Goal: Information Seeking & Learning: Understand process/instructions

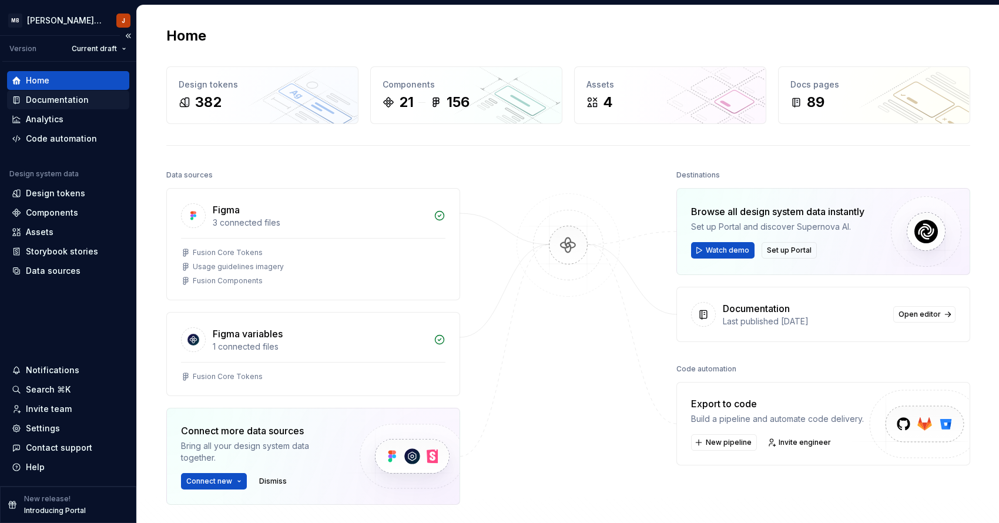
click at [65, 101] on div "Documentation" at bounding box center [57, 100] width 63 height 12
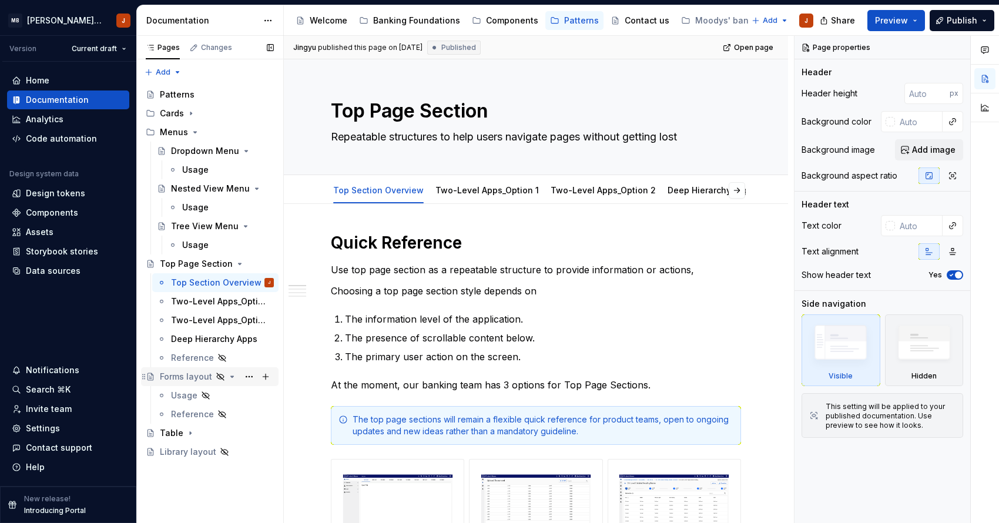
click at [181, 379] on div "Forms layout" at bounding box center [186, 377] width 52 height 12
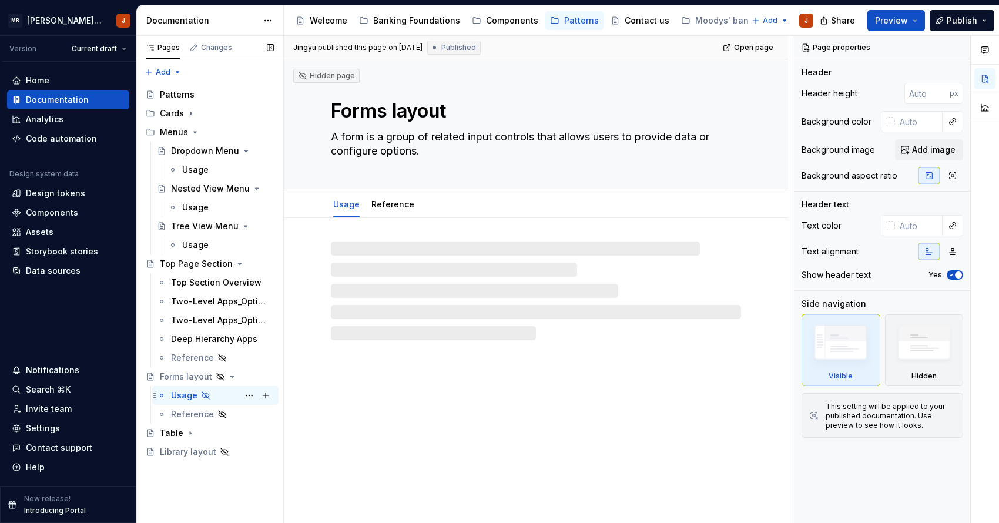
click at [181, 396] on div "Usage" at bounding box center [184, 396] width 26 height 12
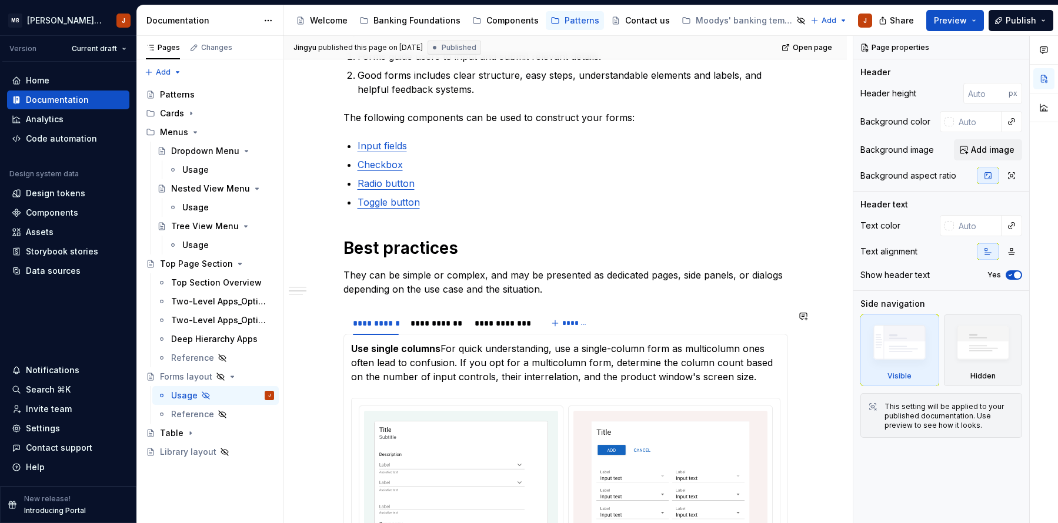
scroll to position [234, 0]
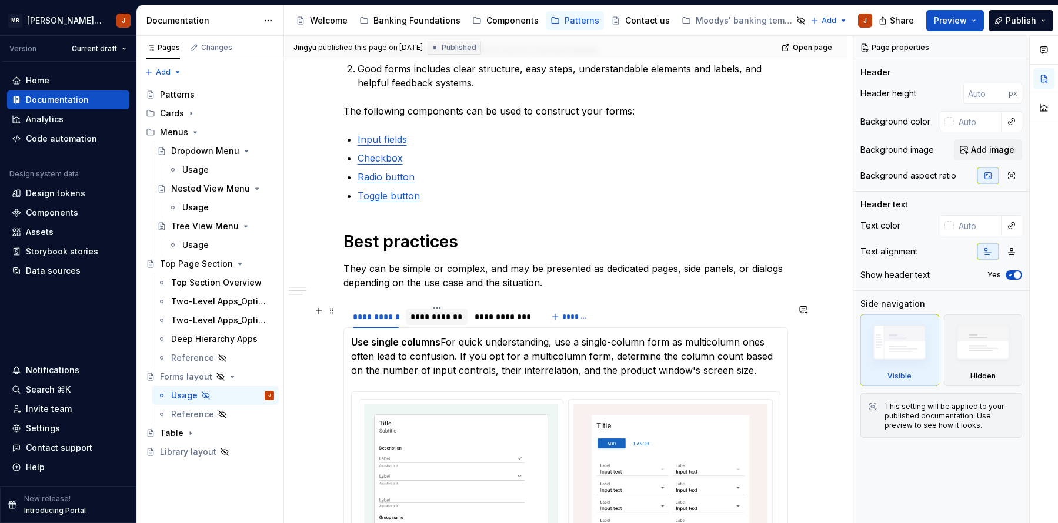
click at [419, 317] on div "**********" at bounding box center [436, 317] width 52 height 12
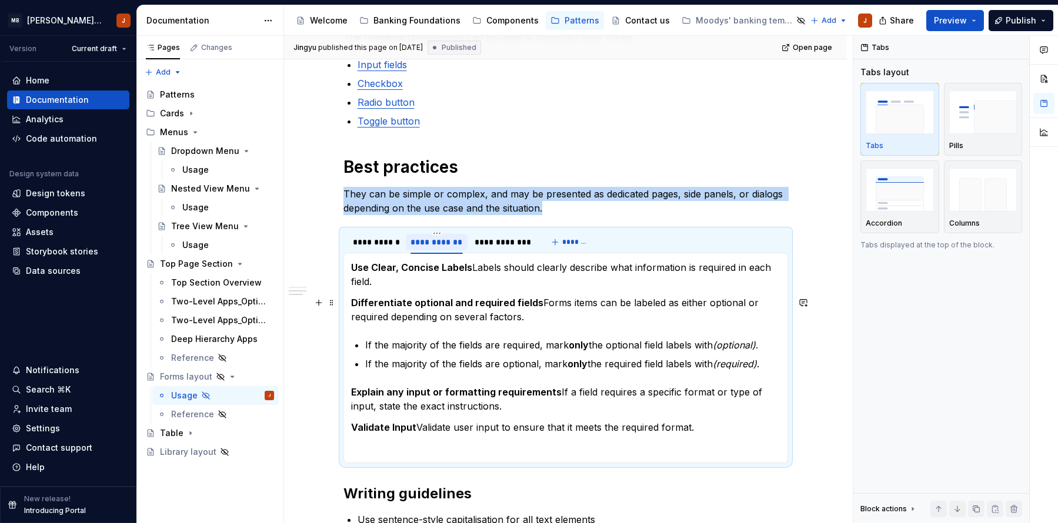
scroll to position [310, 0]
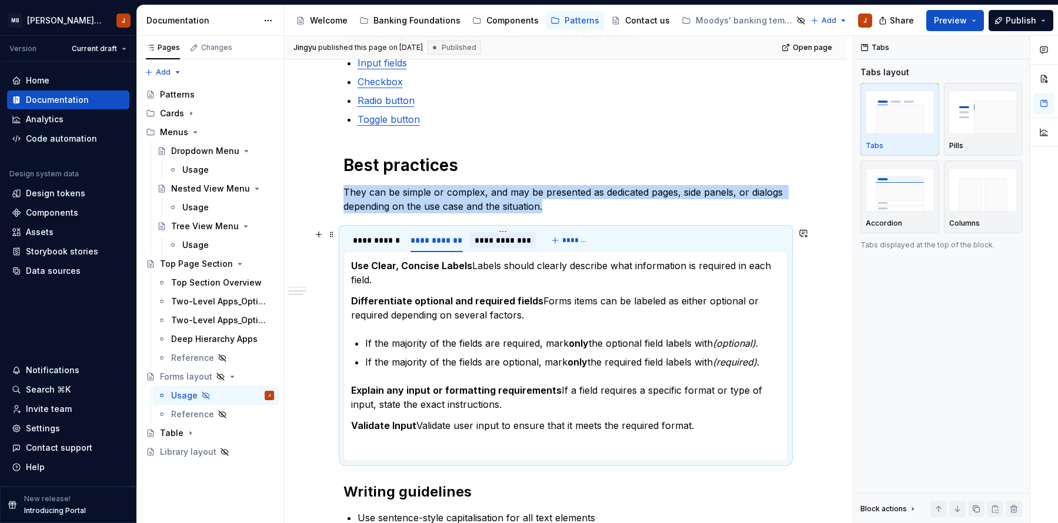
click at [513, 244] on div "**********" at bounding box center [502, 241] width 56 height 12
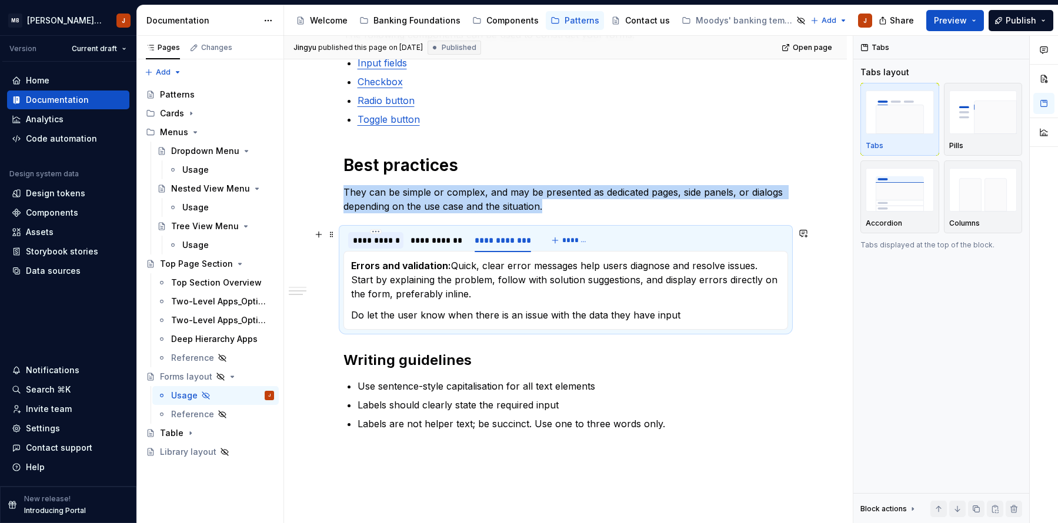
click at [383, 246] on div "**********" at bounding box center [376, 240] width 56 height 16
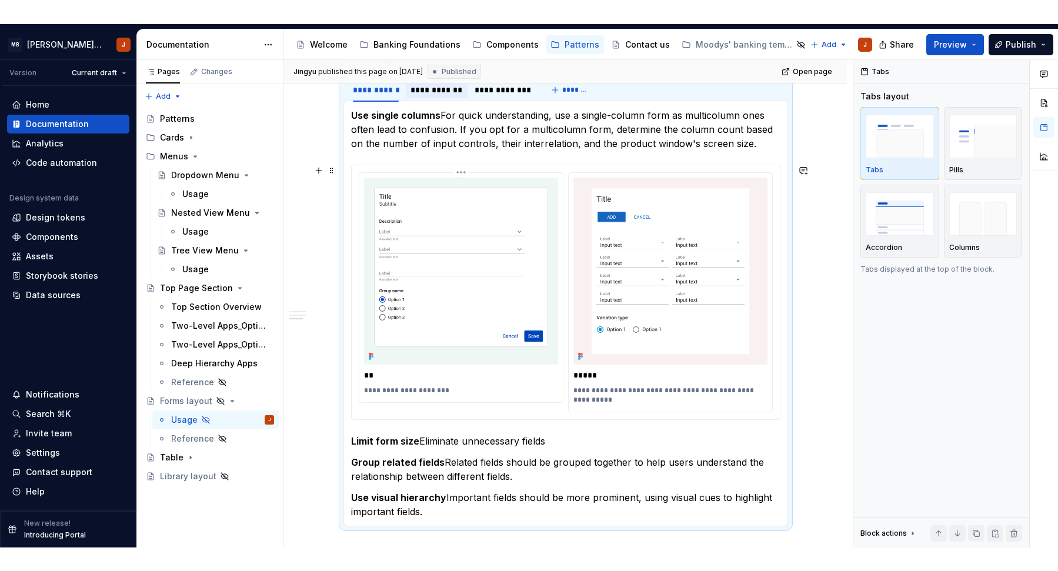
scroll to position [494, 0]
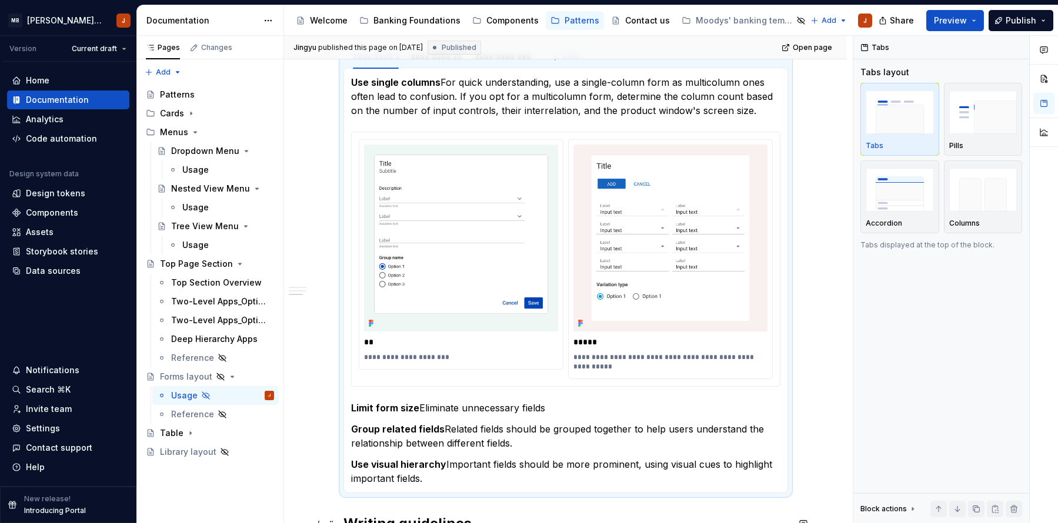
type textarea "*"
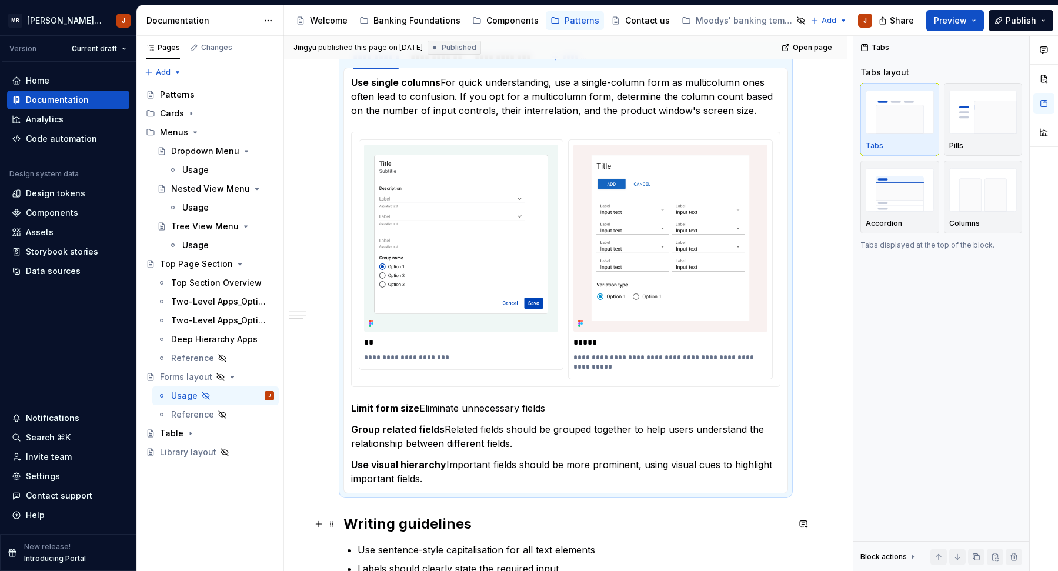
click at [347, 523] on h2 "Writing guidelines" at bounding box center [565, 523] width 444 height 19
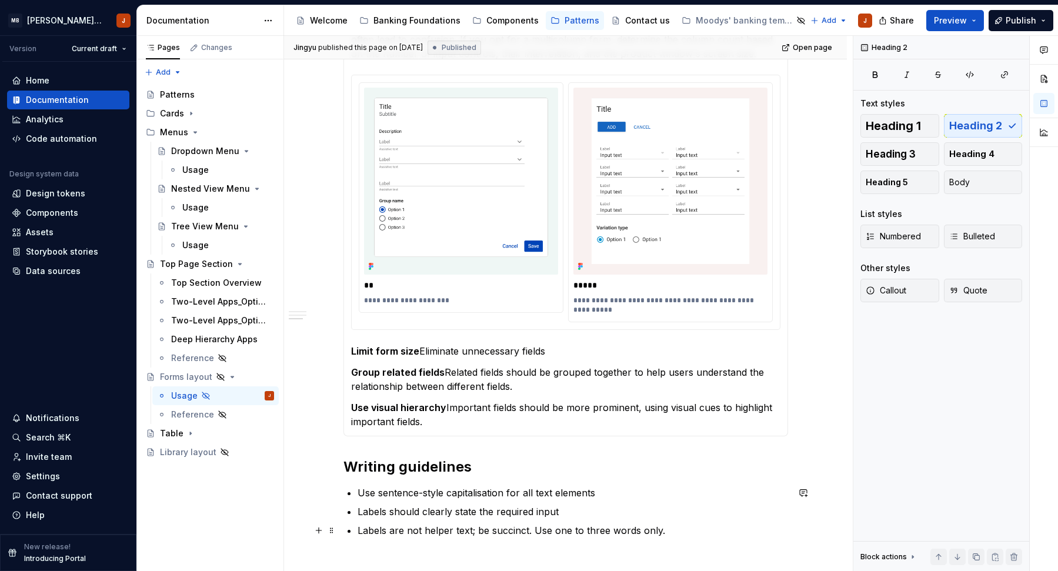
scroll to position [553, 0]
click at [374, 493] on p "Use sentence-style capitalisation for all text elements" at bounding box center [572, 491] width 430 height 14
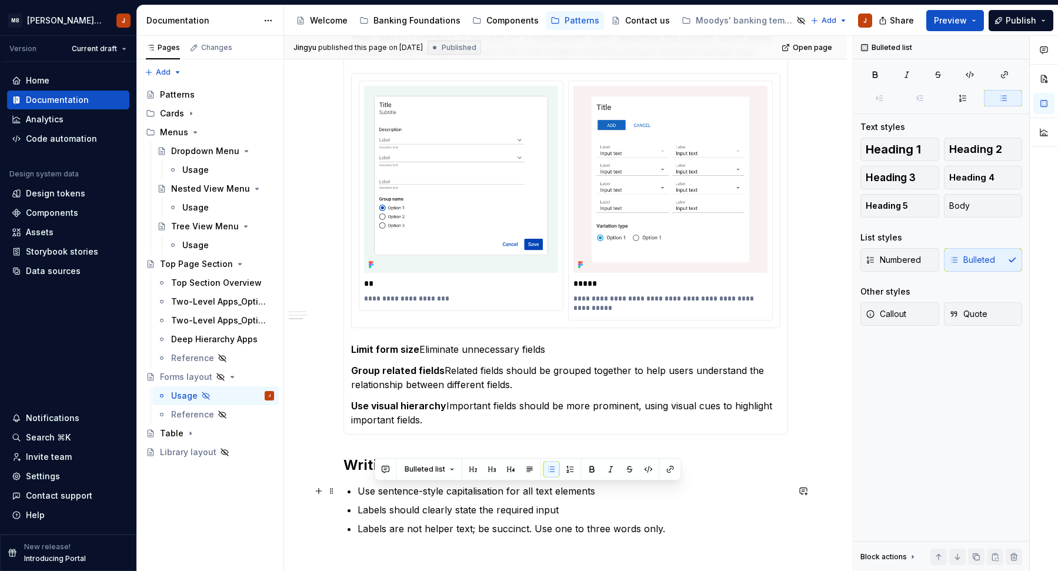
click at [374, 493] on p "Use sentence-style capitalisation for all text elements" at bounding box center [572, 491] width 430 height 14
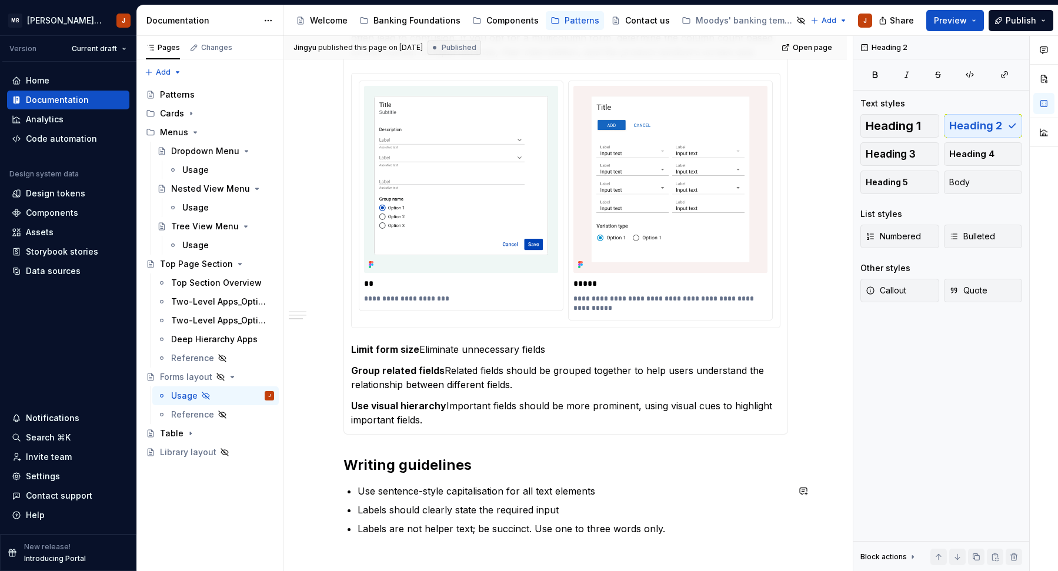
click at [380, 440] on div "**********" at bounding box center [565, 129] width 444 height 870
click at [521, 491] on p "Use sentence-style capitalisation for all text elements" at bounding box center [572, 491] width 430 height 14
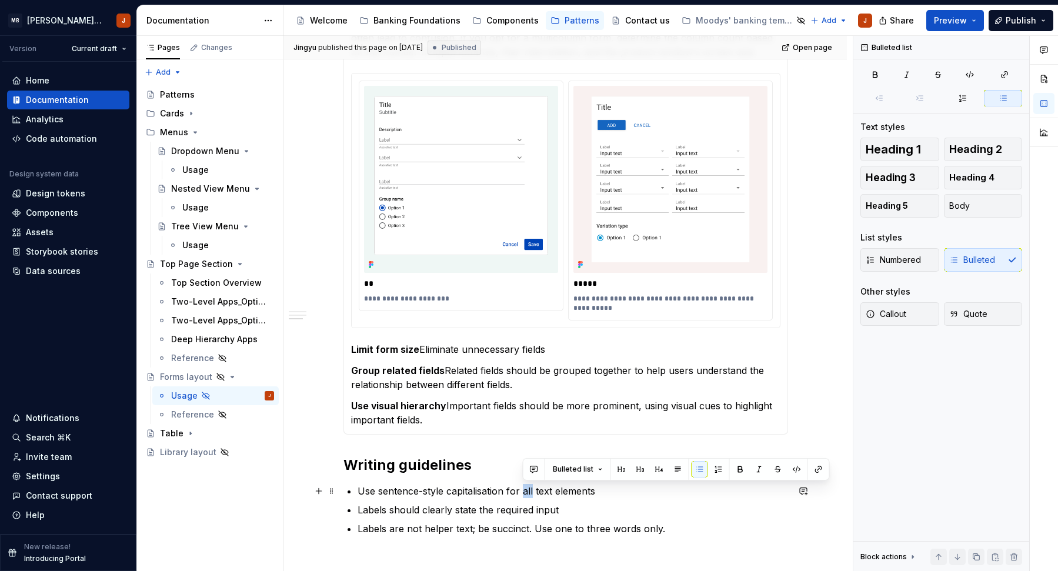
click at [521, 491] on p "Use sentence-style capitalisation for all text elements" at bounding box center [572, 491] width 430 height 14
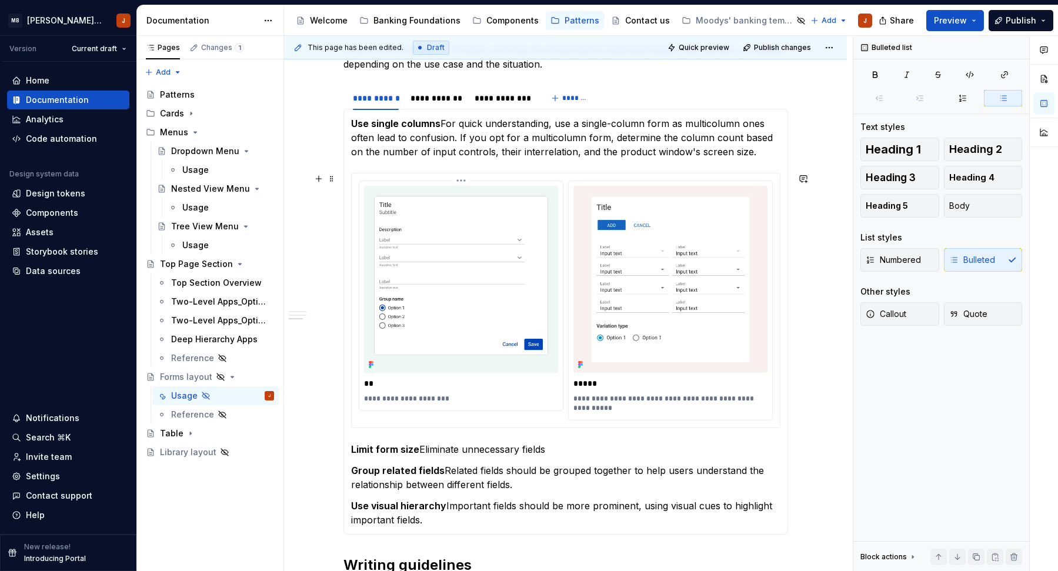
scroll to position [457, 0]
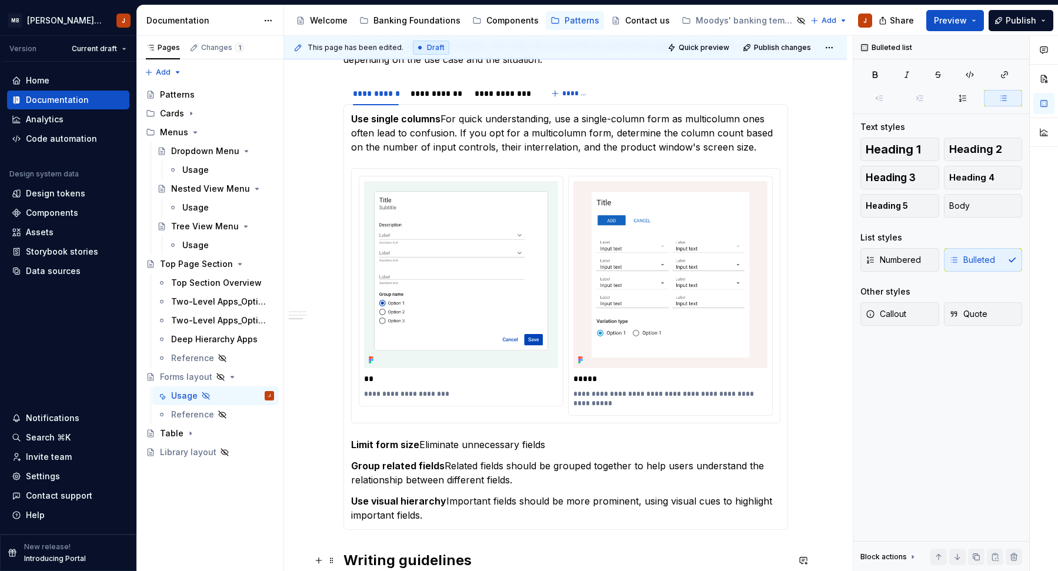
click at [340, 523] on div "**********" at bounding box center [565, 303] width 563 height 1084
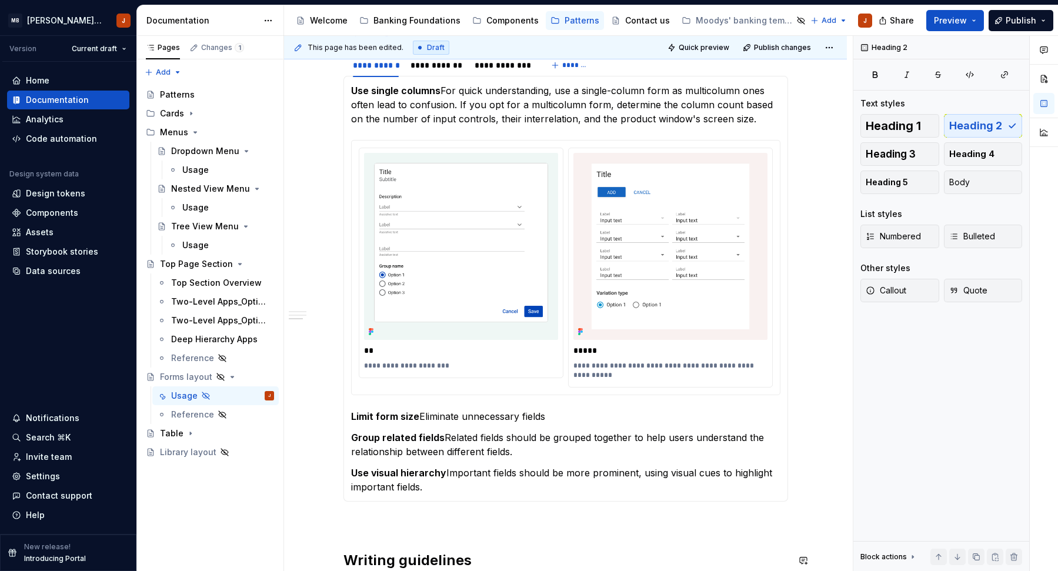
scroll to position [704, 0]
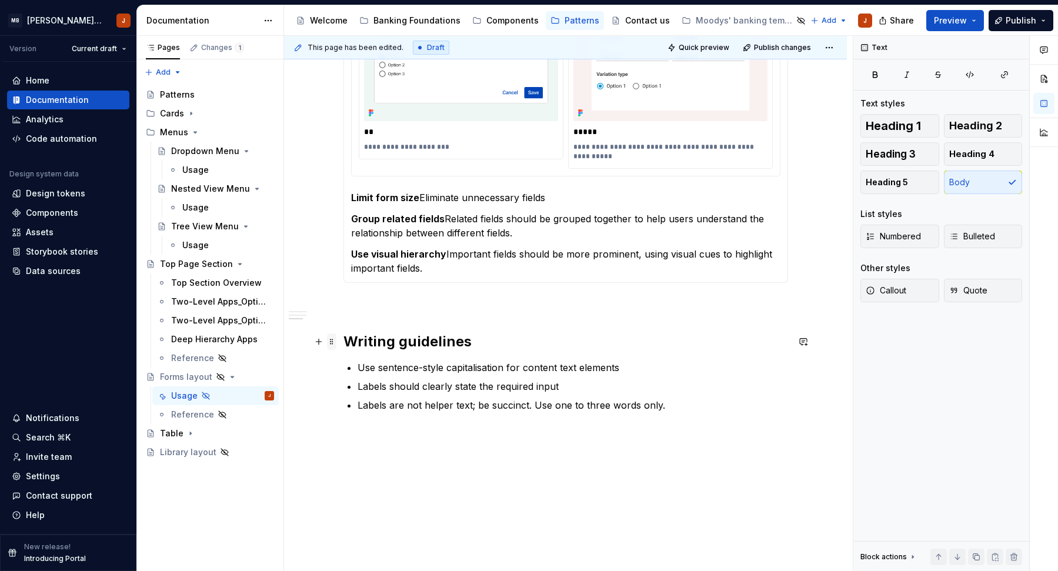
click at [331, 339] on span at bounding box center [331, 341] width 9 height 16
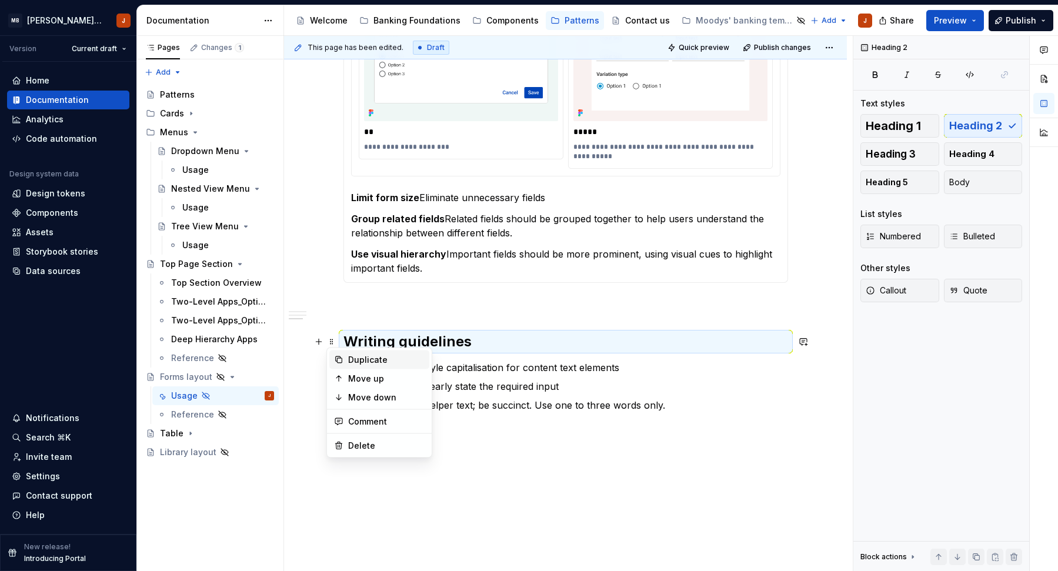
click at [356, 365] on div "Duplicate" at bounding box center [386, 360] width 76 height 12
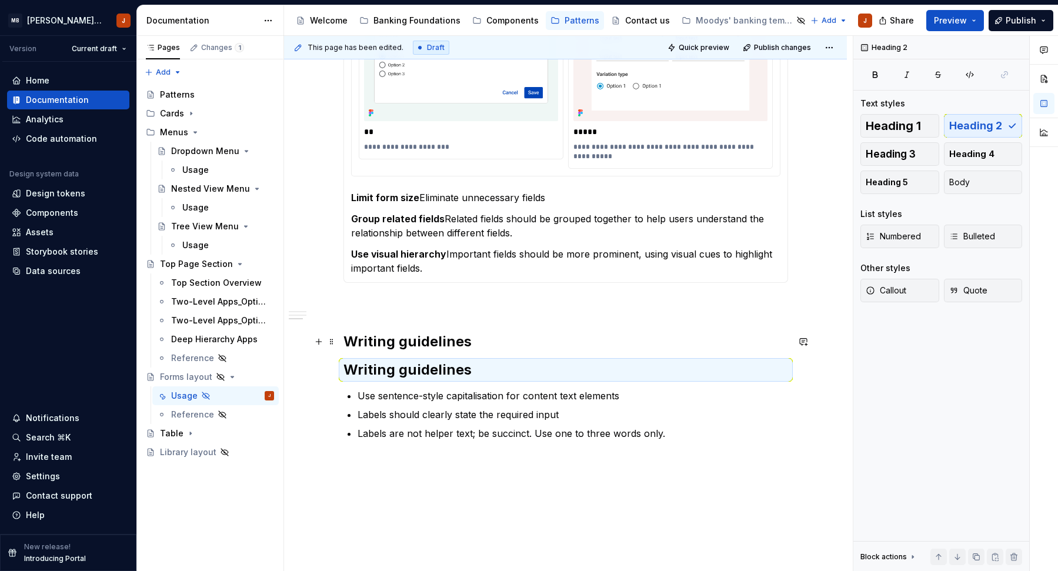
click at [477, 346] on h2 "Writing guidelines" at bounding box center [565, 341] width 444 height 19
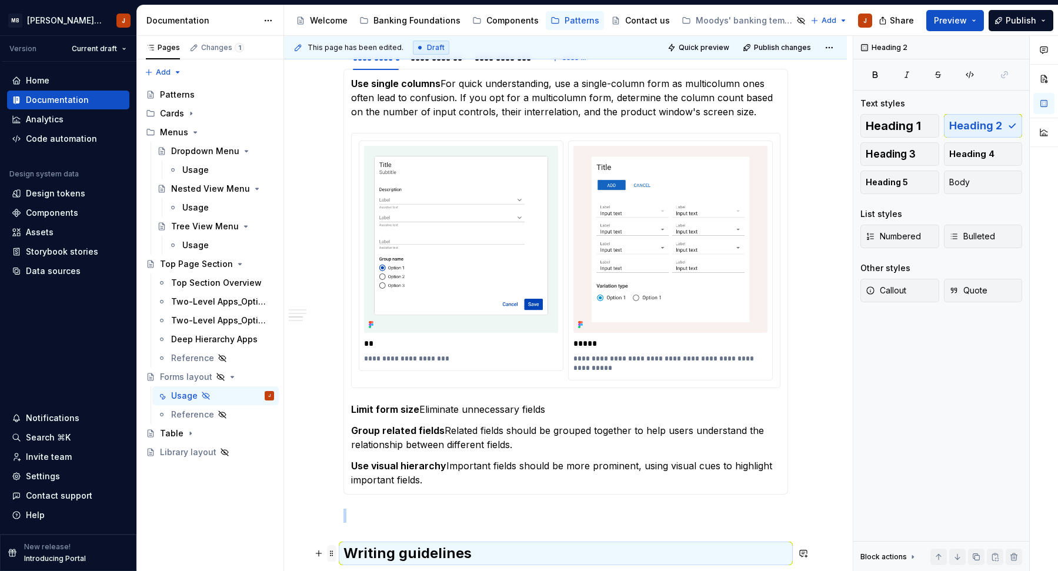
scroll to position [495, 0]
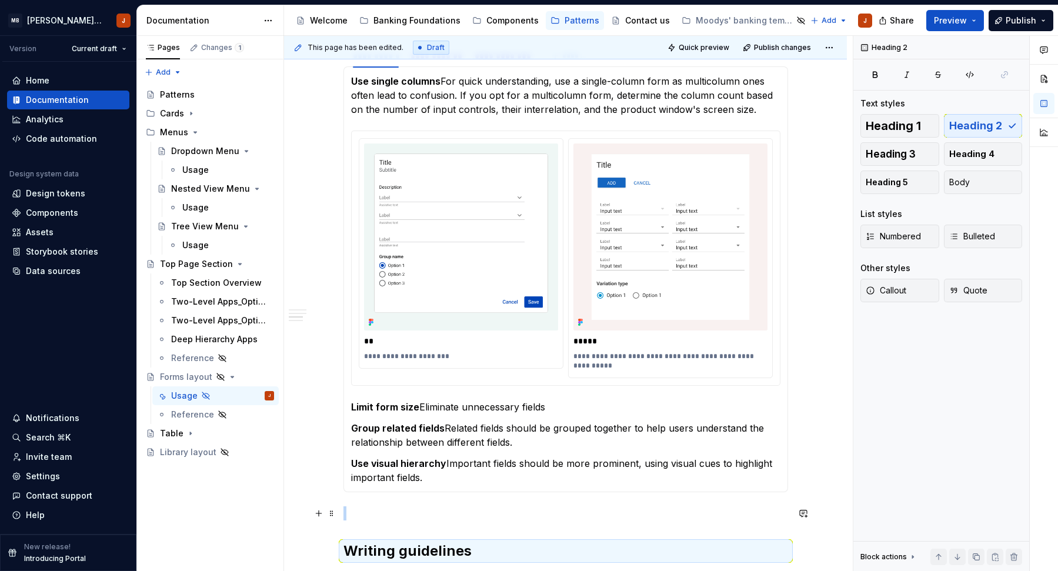
click at [359, 516] on p at bounding box center [565, 513] width 444 height 14
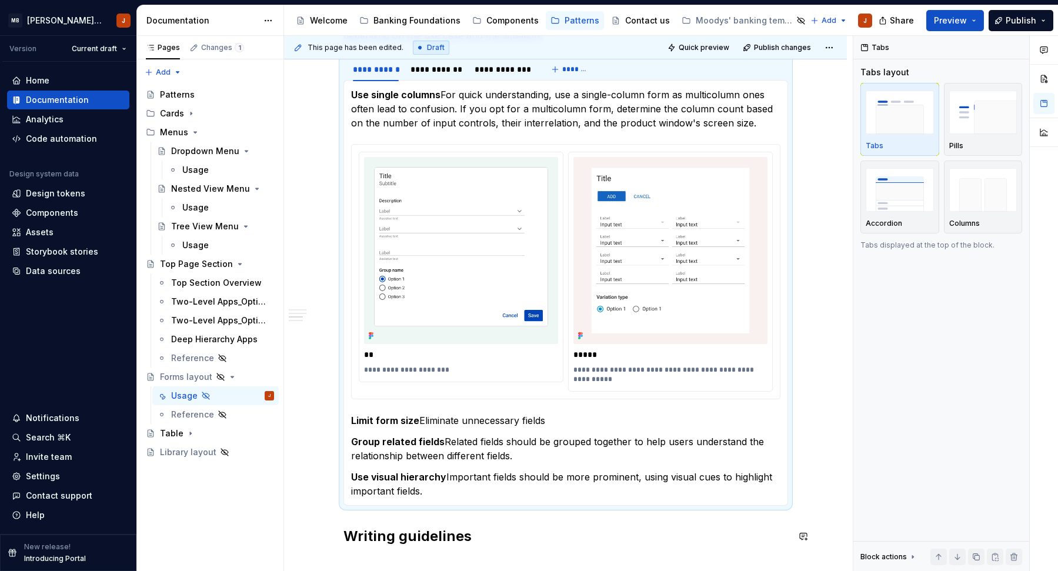
scroll to position [477, 0]
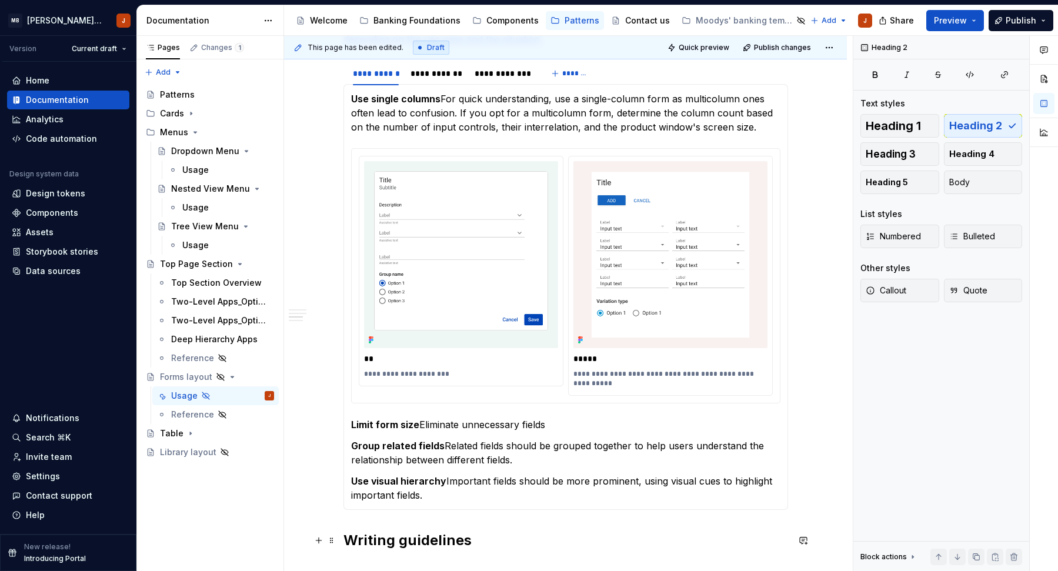
click at [373, 523] on h2 "Writing guidelines" at bounding box center [565, 540] width 444 height 19
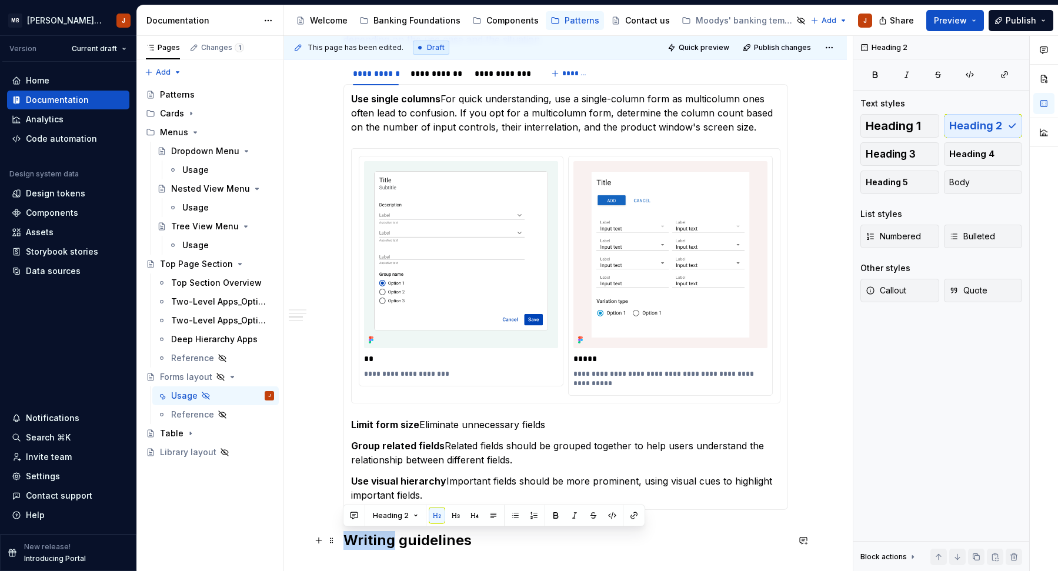
click at [373, 523] on h2 "Writing guidelines" at bounding box center [565, 540] width 444 height 19
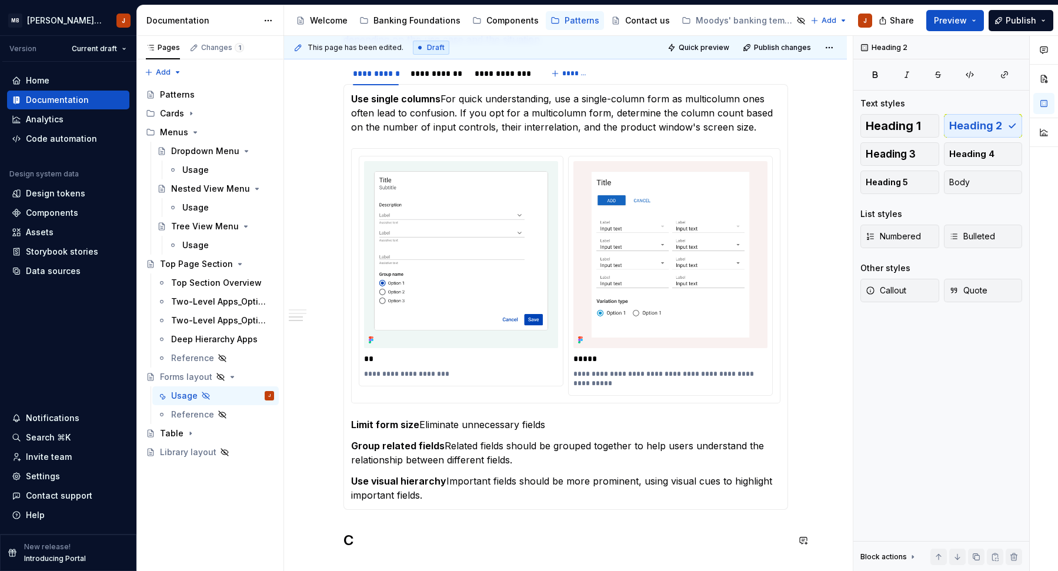
scroll to position [514, 0]
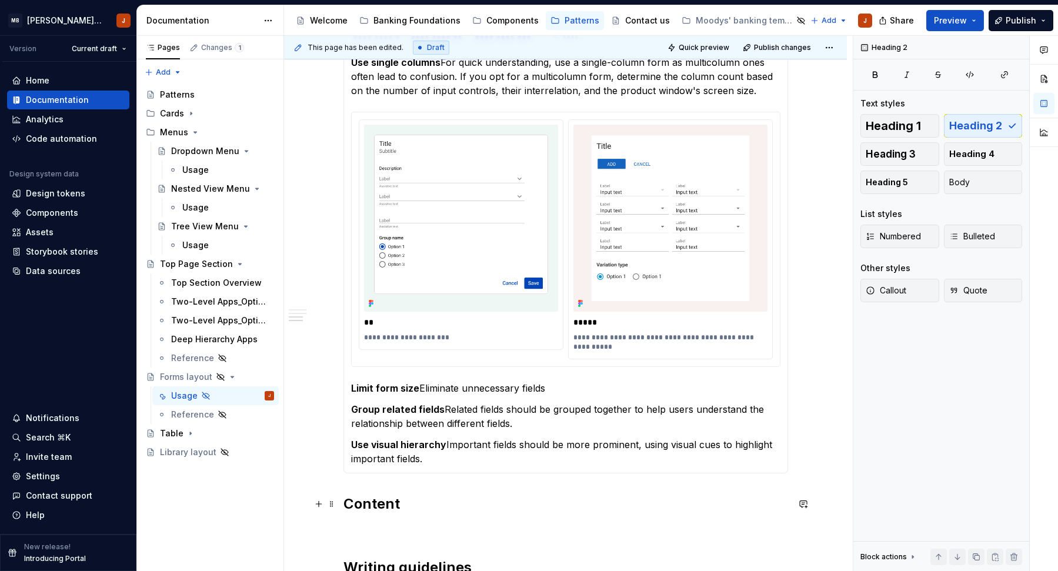
click at [346, 507] on h2 "Content" at bounding box center [565, 503] width 444 height 19
drag, startPoint x: 327, startPoint y: 500, endPoint x: 335, endPoint y: 136, distance: 364.6
click at [335, 502] on span at bounding box center [331, 504] width 9 height 16
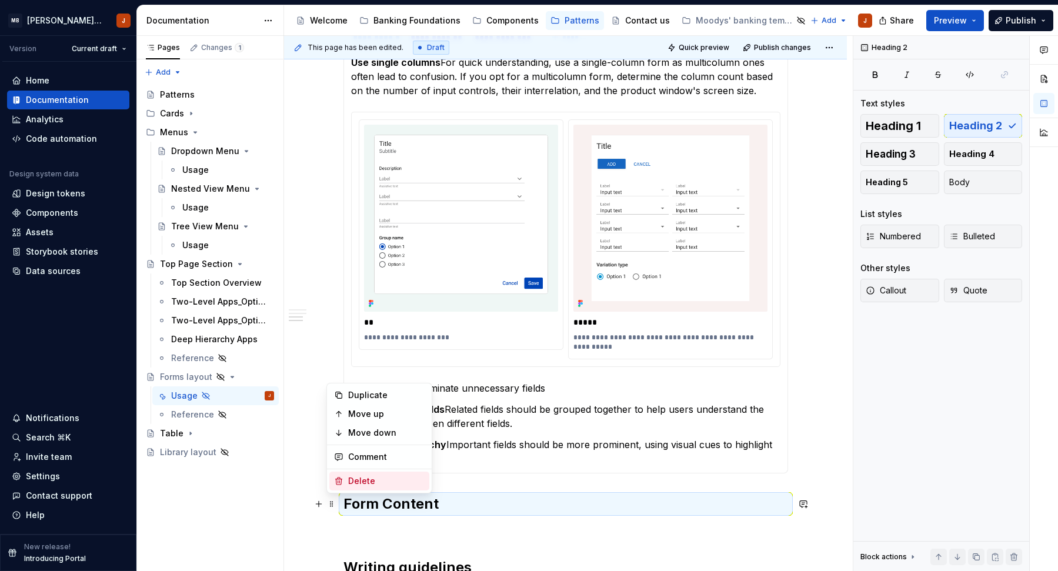
click at [341, 517] on div "**********" at bounding box center [565, 277] width 563 height 1147
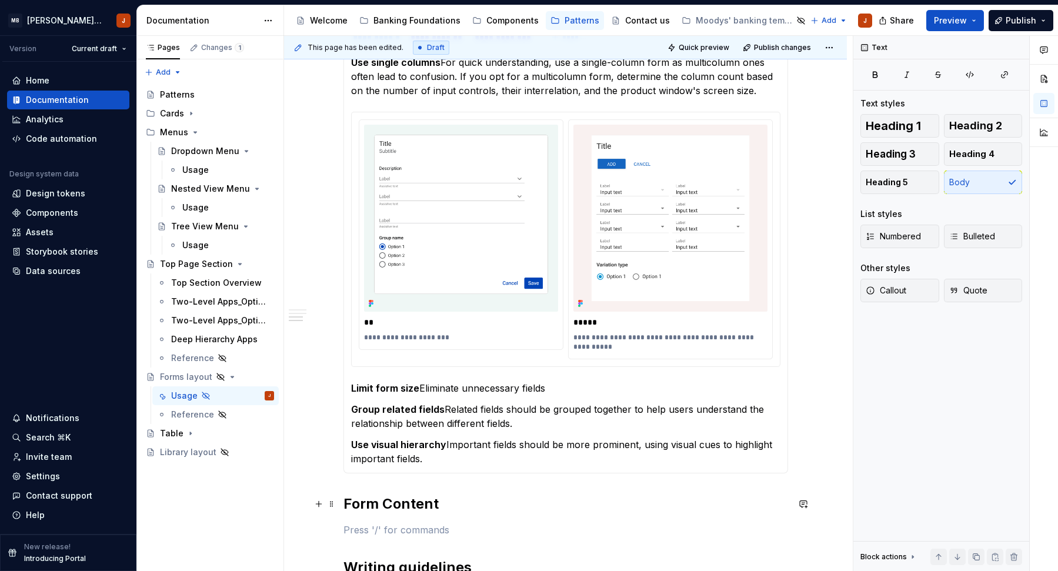
click at [354, 507] on h2 "Form Content" at bounding box center [565, 503] width 444 height 19
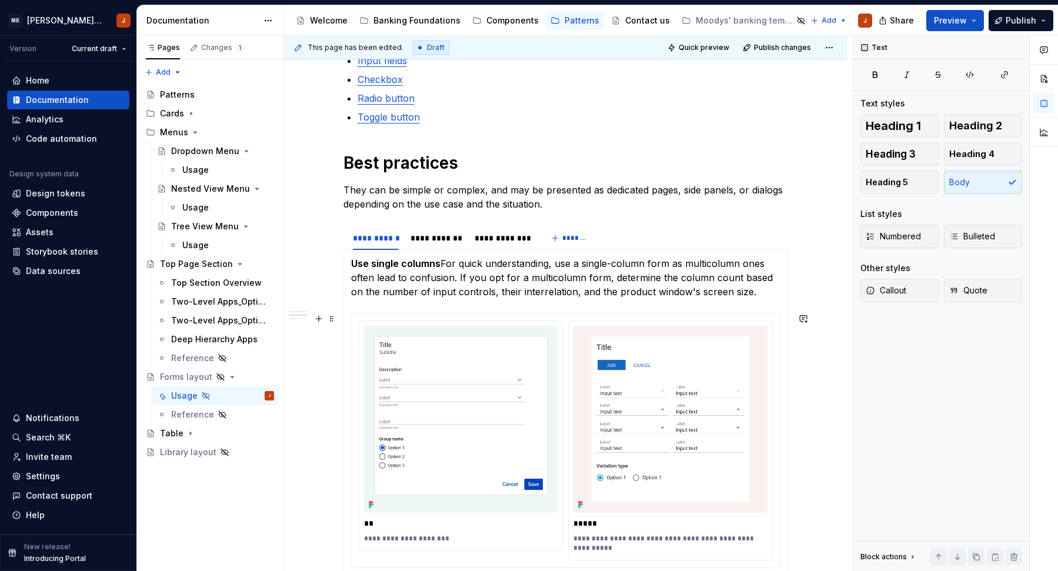
scroll to position [280, 0]
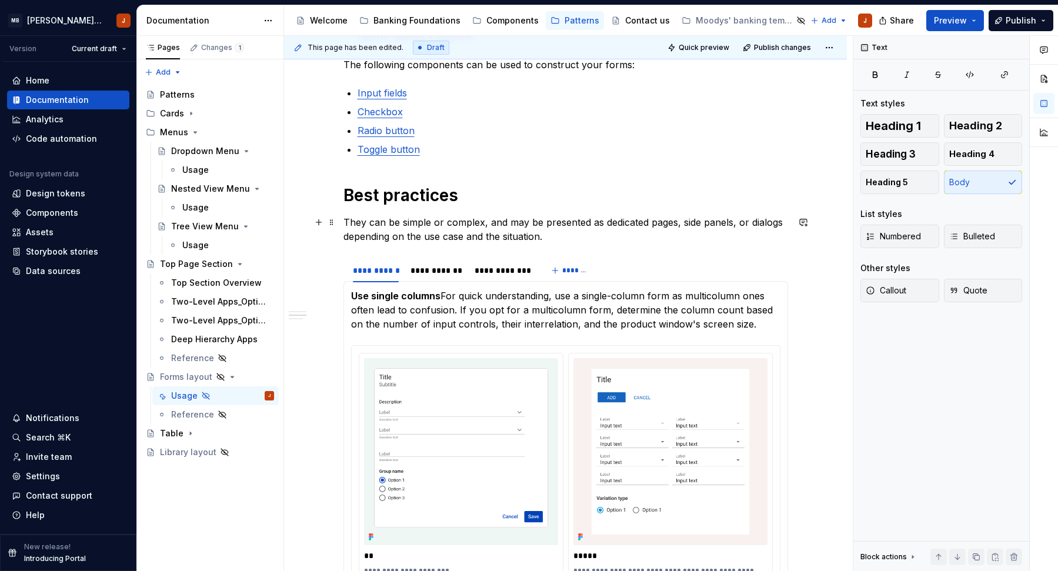
click at [560, 241] on p "They can be simple or complex, and may be presented as dedicated pages, side pa…" at bounding box center [565, 229] width 444 height 28
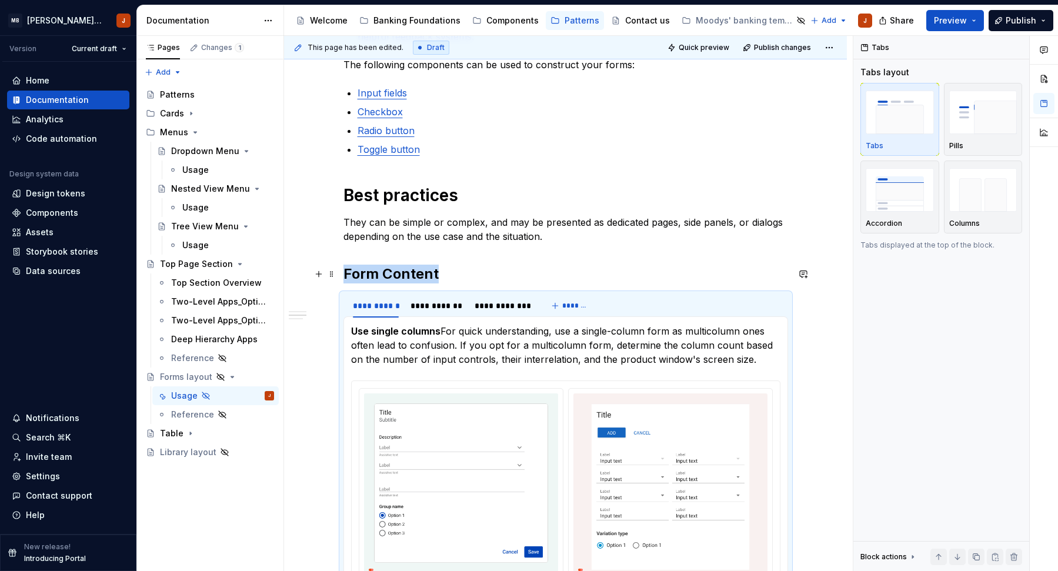
click at [443, 276] on h2 "Form Content" at bounding box center [565, 274] width 444 height 19
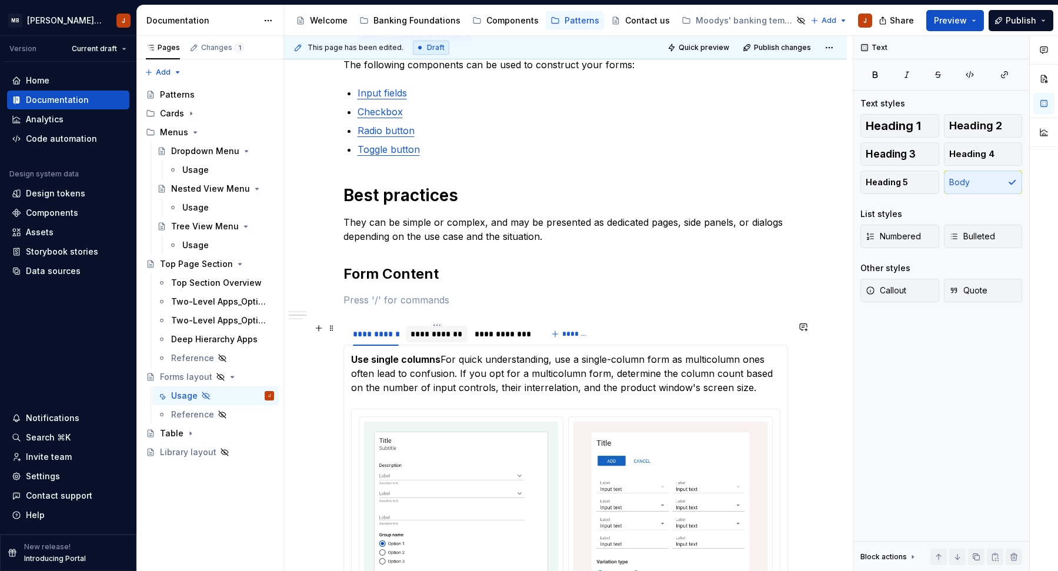
click at [420, 335] on div "**********" at bounding box center [436, 334] width 52 height 12
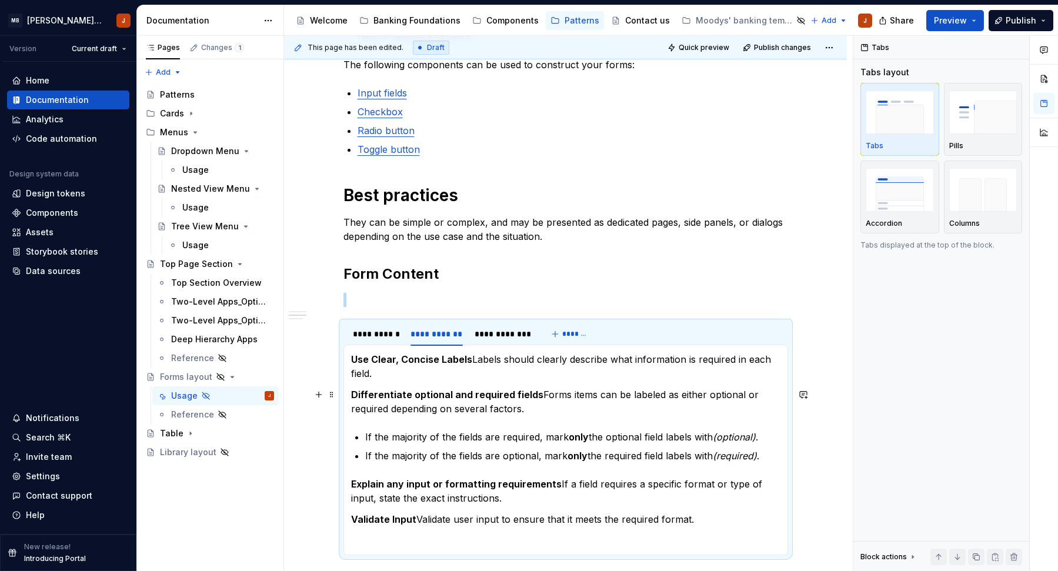
click at [402, 399] on strong "Differentiate optional and required fields" at bounding box center [447, 395] width 192 height 12
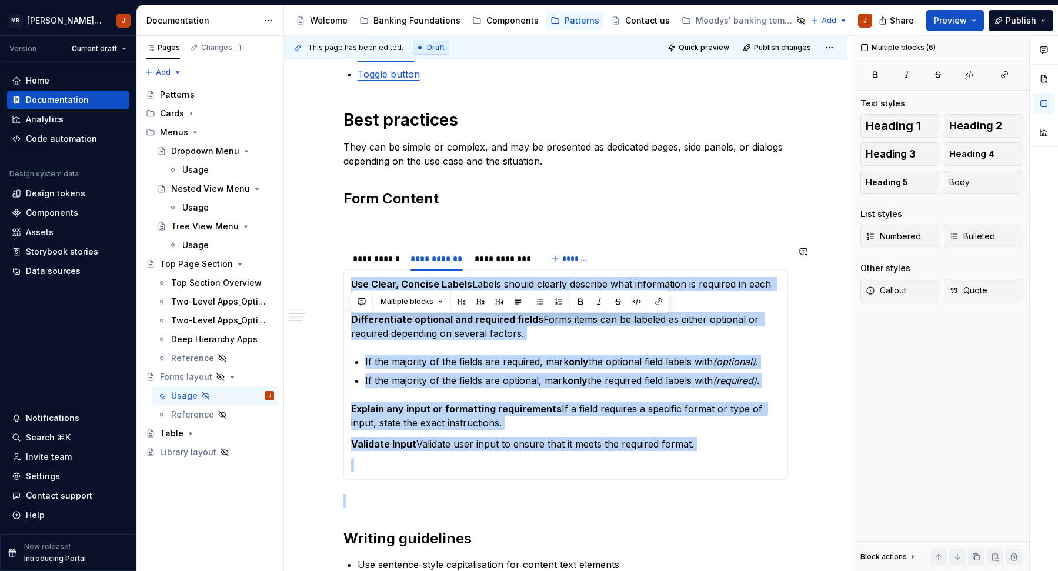
scroll to position [399, 0]
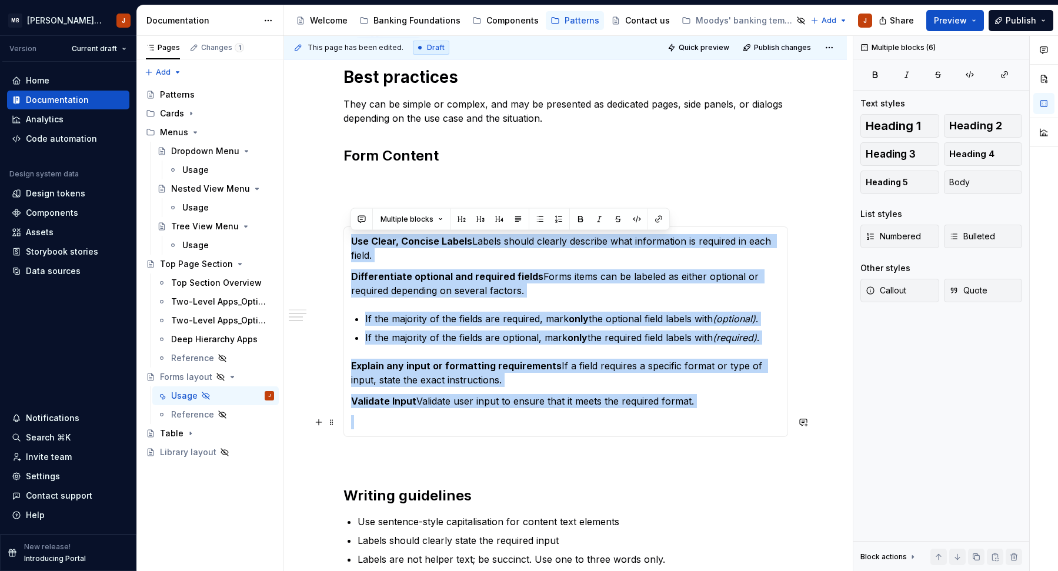
drag, startPoint x: 352, startPoint y: 362, endPoint x: 717, endPoint y: 408, distance: 368.6
click at [718, 409] on section-item-column "Use Clear, Concise Labels Labels should clearly describe what information is re…" at bounding box center [565, 331] width 429 height 195
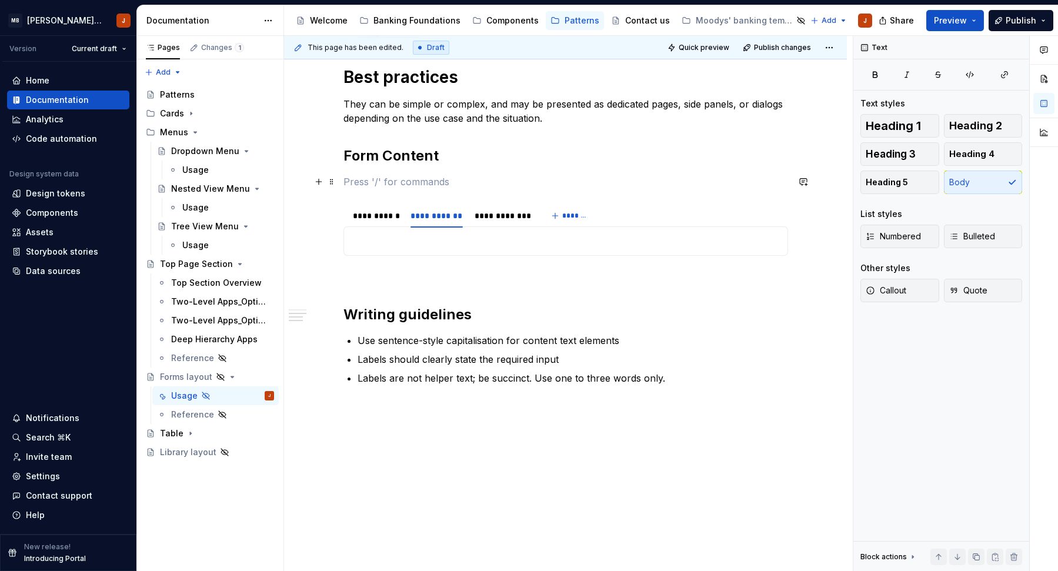
click at [465, 178] on p at bounding box center [565, 182] width 444 height 14
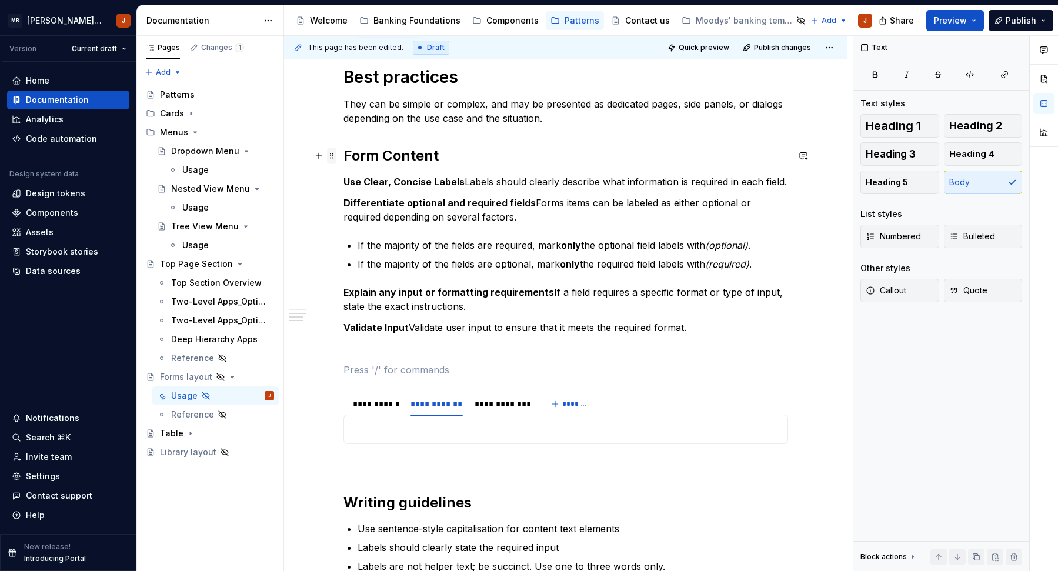
click at [332, 154] on span at bounding box center [331, 156] width 9 height 16
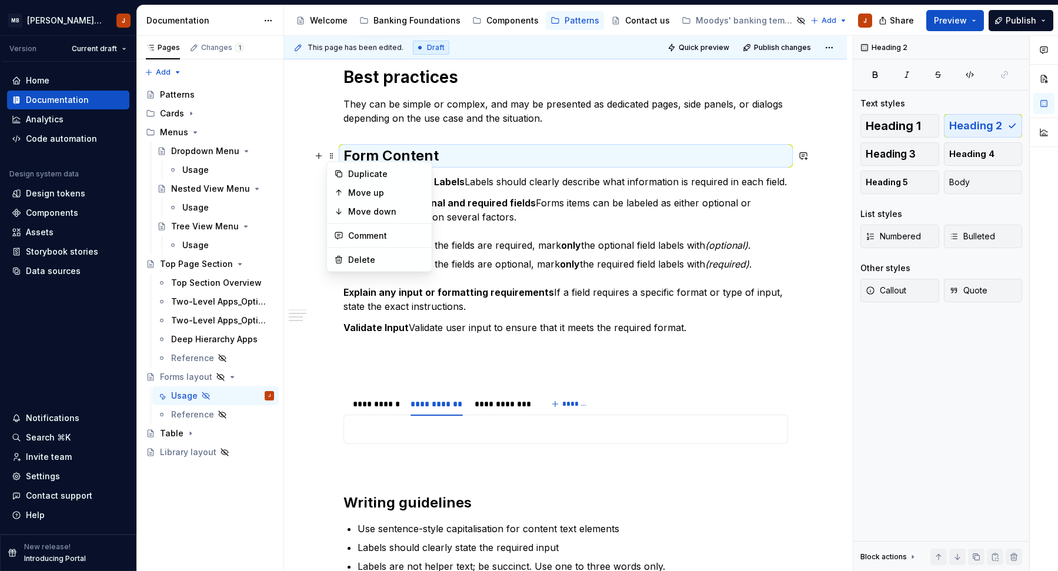
click at [380, 77] on h1 "Best practices" at bounding box center [565, 76] width 444 height 21
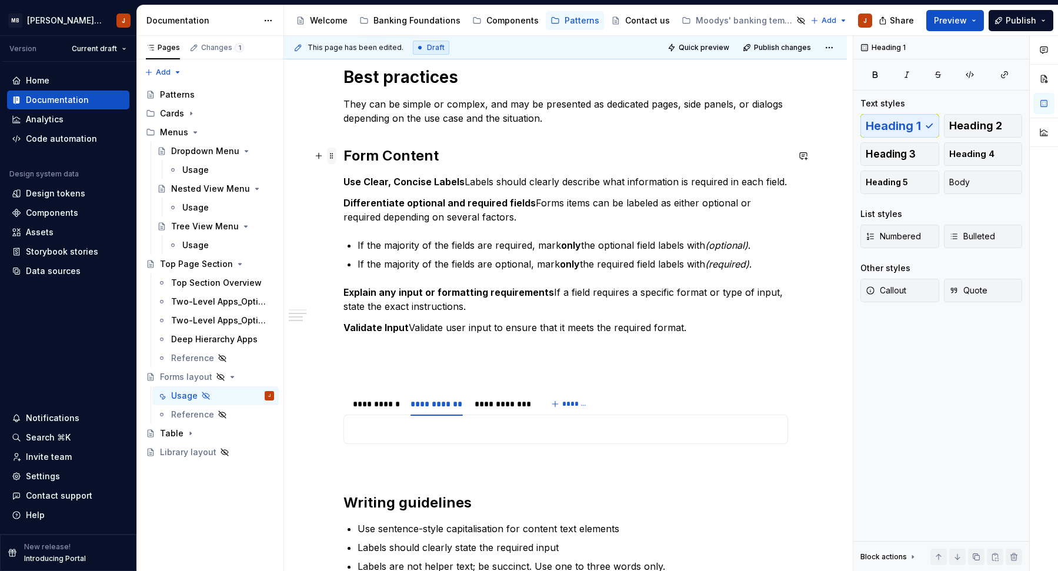
click at [331, 155] on span at bounding box center [331, 156] width 9 height 16
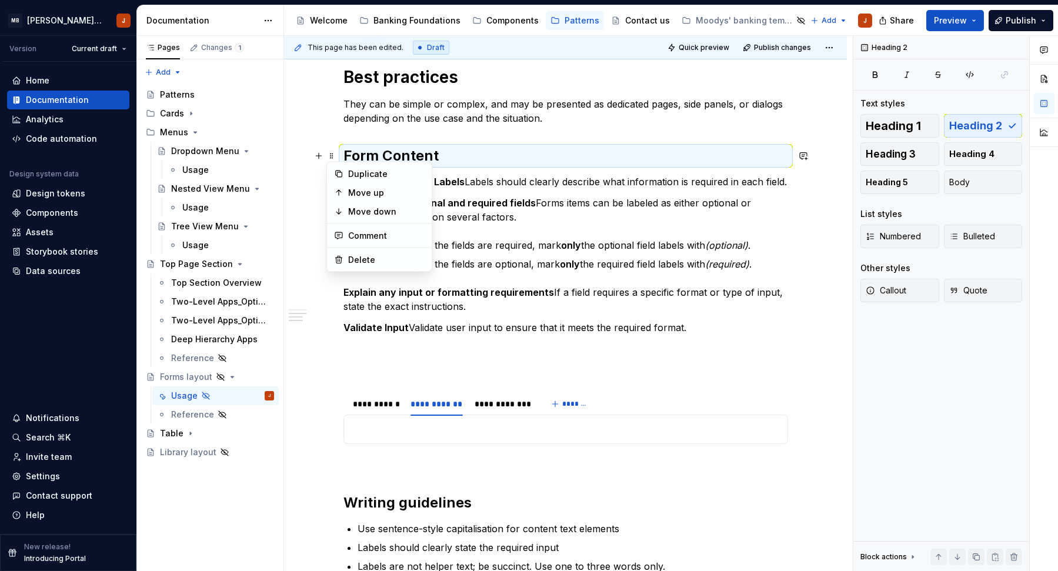
click at [362, 369] on p at bounding box center [565, 370] width 444 height 14
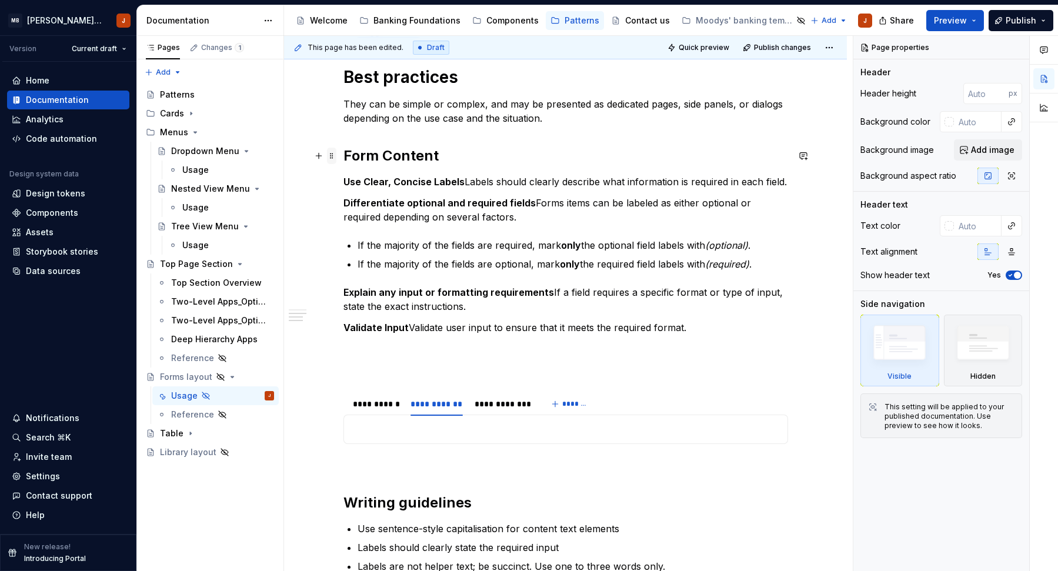
click at [333, 155] on span at bounding box center [331, 156] width 9 height 16
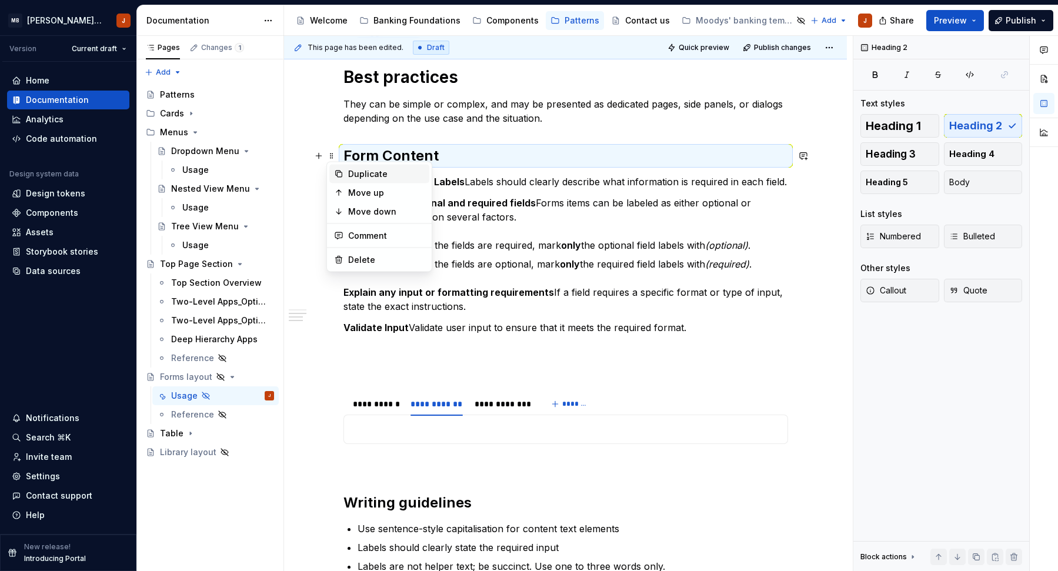
click at [350, 175] on div "Duplicate" at bounding box center [386, 174] width 76 height 12
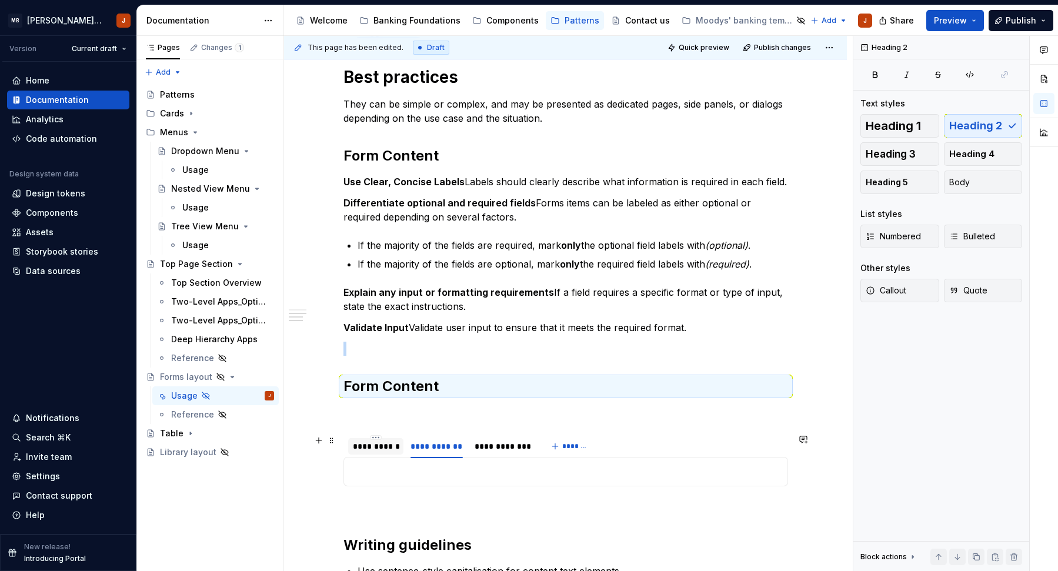
click at [366, 443] on div "**********" at bounding box center [376, 446] width 46 height 12
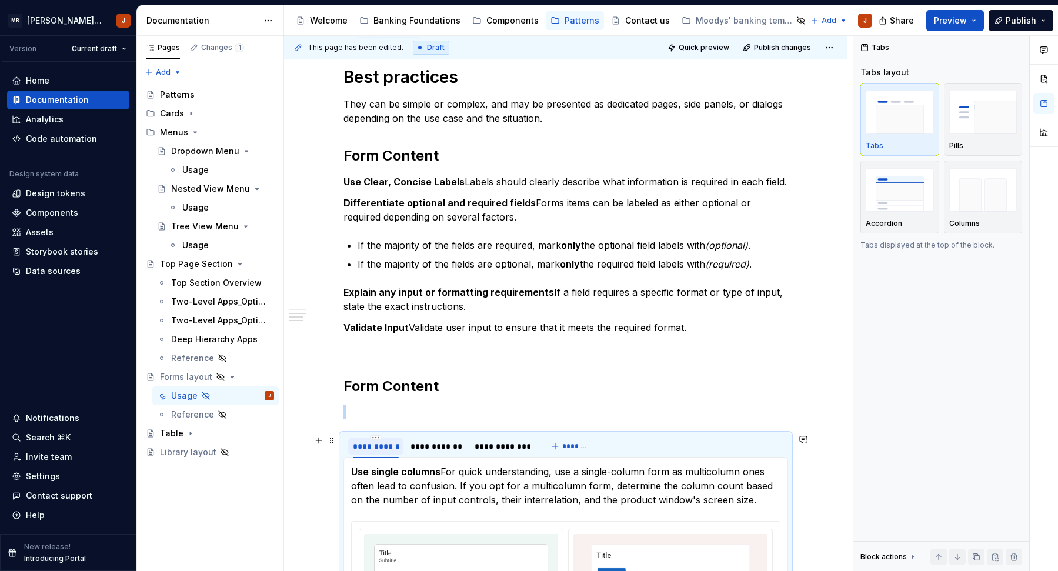
click at [366, 443] on div "**********" at bounding box center [376, 446] width 46 height 12
click at [387, 391] on h2 "Form Content" at bounding box center [565, 386] width 444 height 19
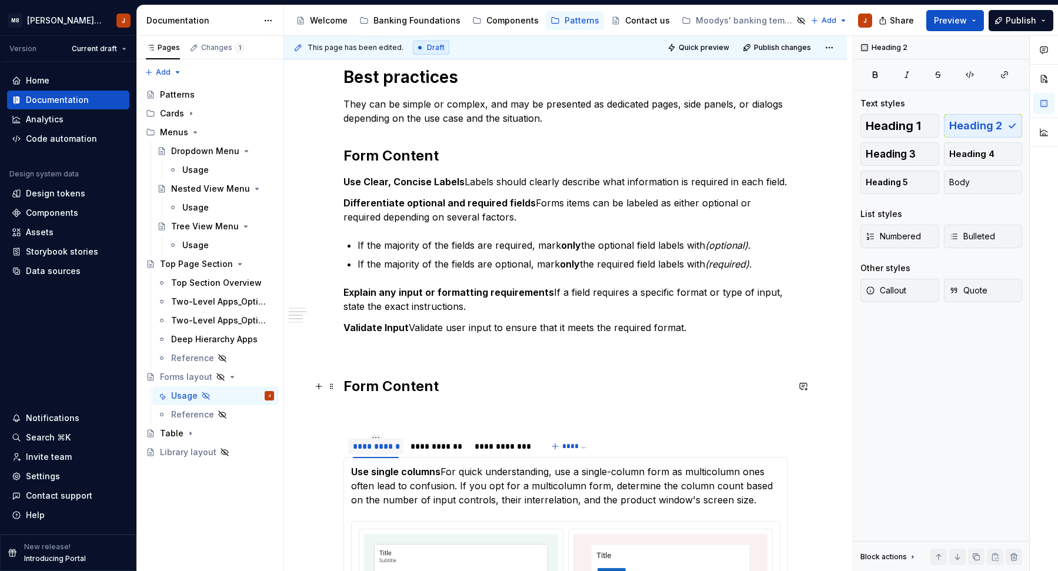
click at [387, 391] on h2 "Form Content" at bounding box center [565, 386] width 444 height 19
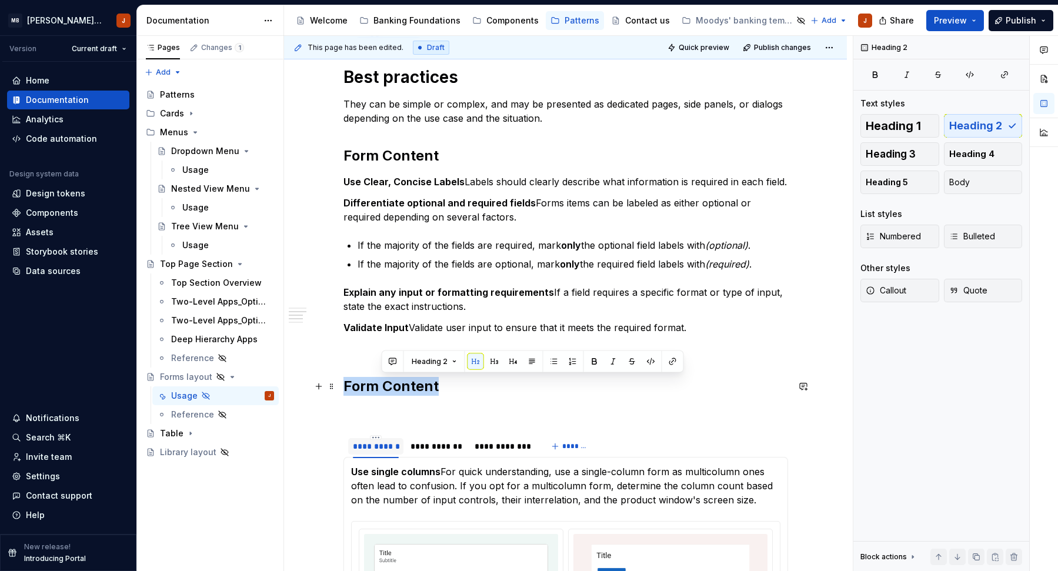
click at [387, 391] on h2 "Form Content" at bounding box center [565, 386] width 444 height 19
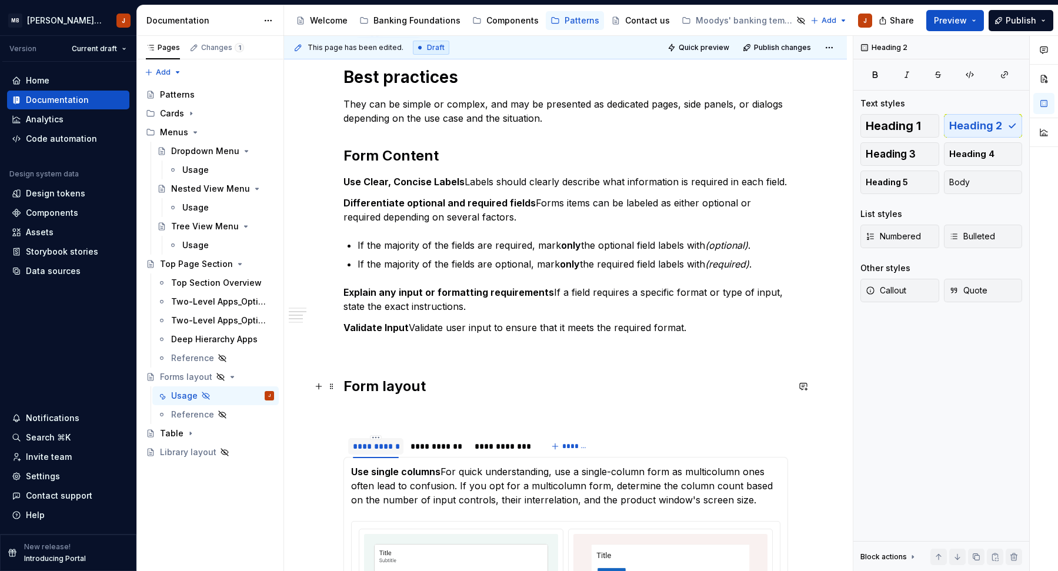
click at [386, 389] on h2 "Form layout" at bounding box center [565, 386] width 444 height 19
click at [414, 484] on p "Use single columns For quick understanding, use a single-column form as multico…" at bounding box center [565, 485] width 429 height 42
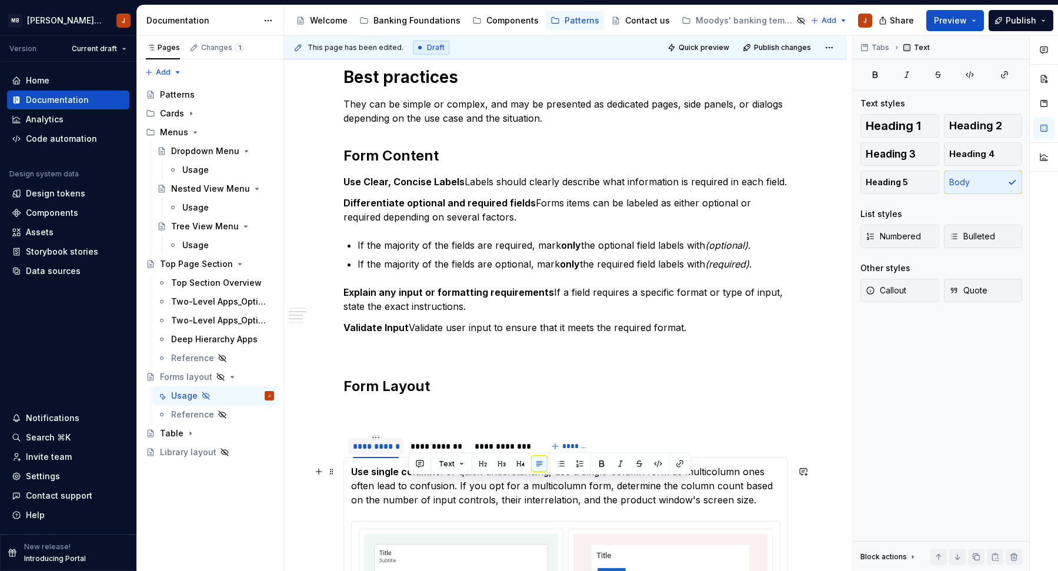
click at [414, 484] on p "Use single columns For quick understanding, use a single-column form as multico…" at bounding box center [565, 485] width 429 height 42
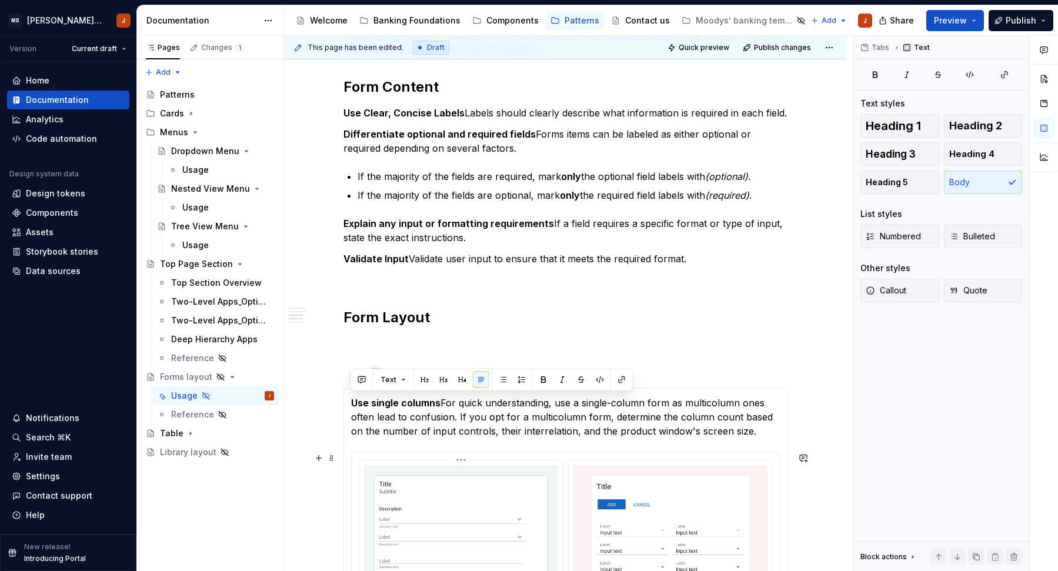
scroll to position [469, 0]
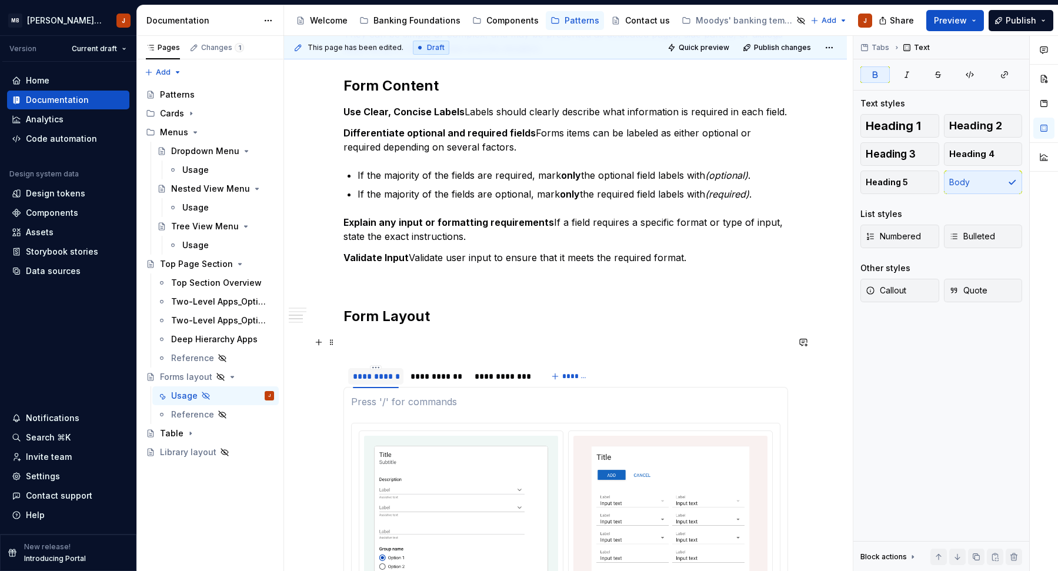
click at [390, 339] on p at bounding box center [565, 342] width 444 height 14
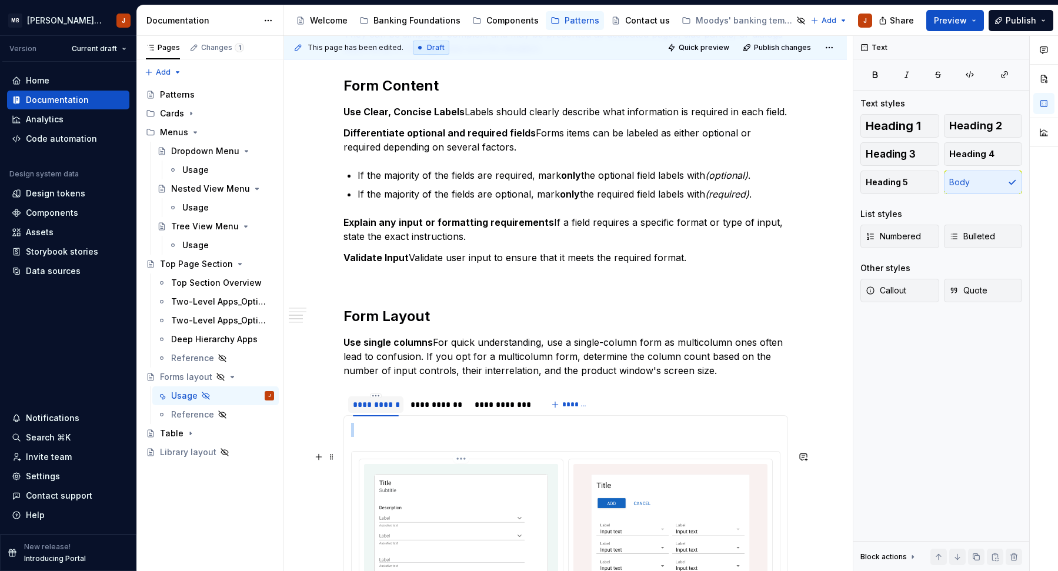
click at [386, 480] on img at bounding box center [461, 557] width 194 height 187
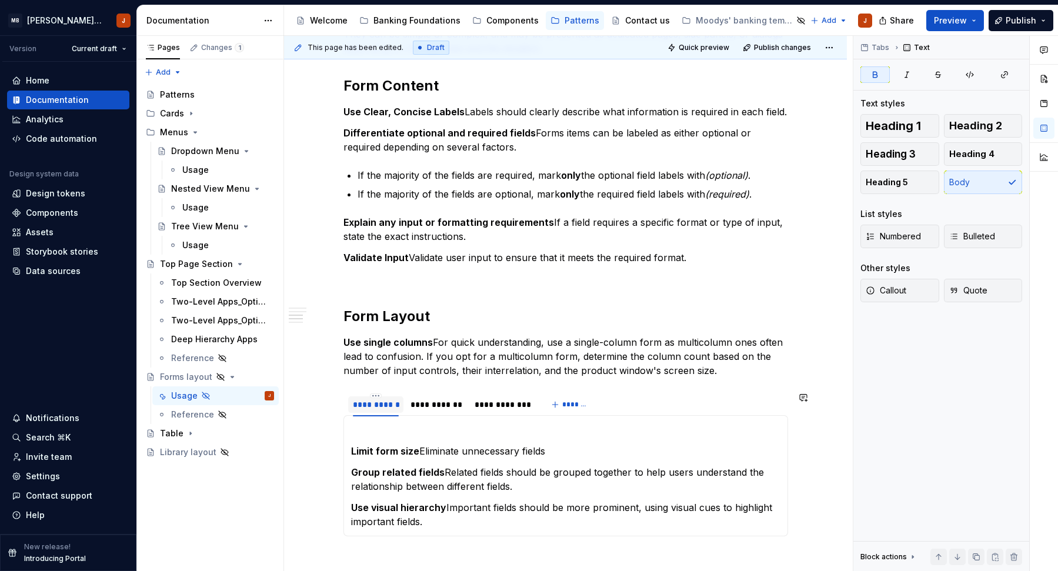
click at [403, 383] on div "**********" at bounding box center [565, 236] width 444 height 916
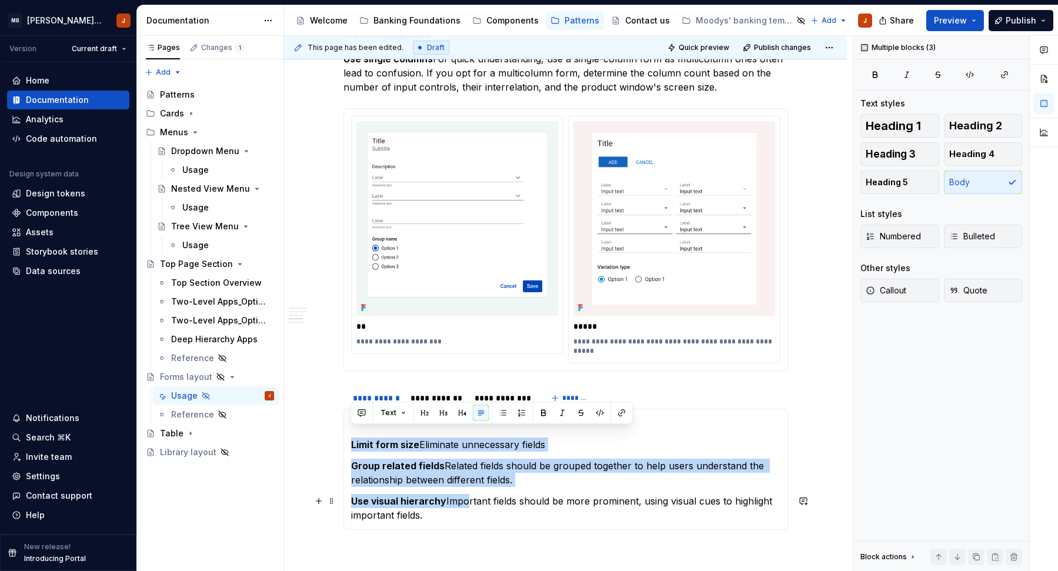
scroll to position [800, 0]
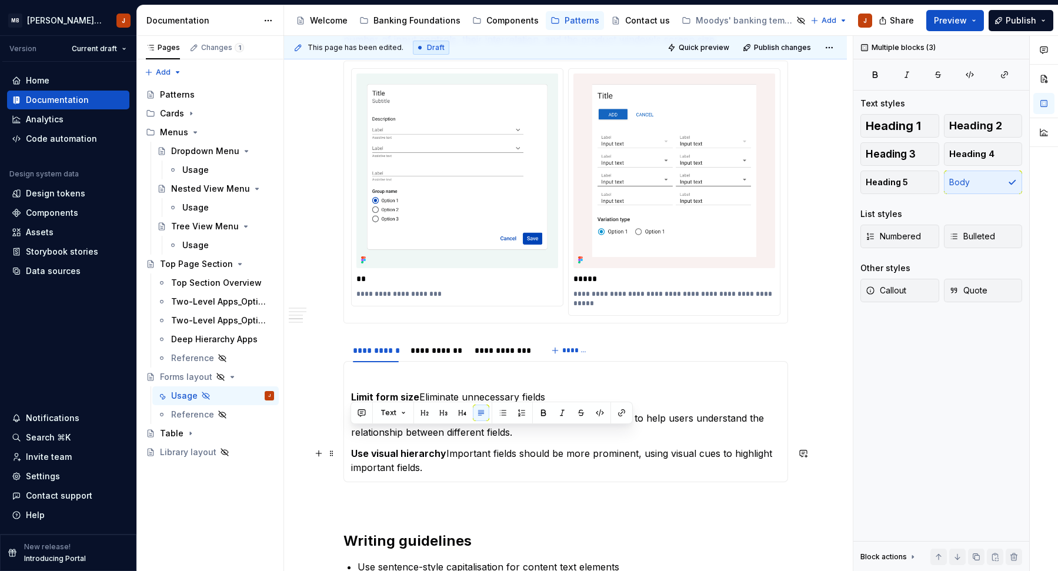
drag, startPoint x: 349, startPoint y: 446, endPoint x: 467, endPoint y: 520, distance: 139.0
click at [467, 520] on div "**********" at bounding box center [565, 43] width 444 height 1193
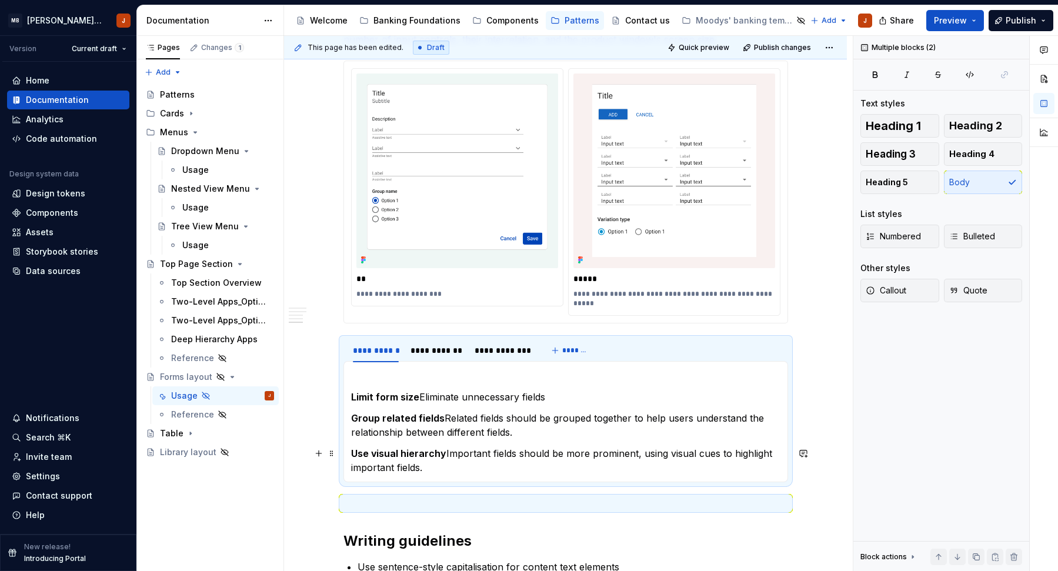
click at [404, 439] on section-item-column "Limit form size Eliminate unnecessary fields Group related fields Related field…" at bounding box center [565, 422] width 429 height 106
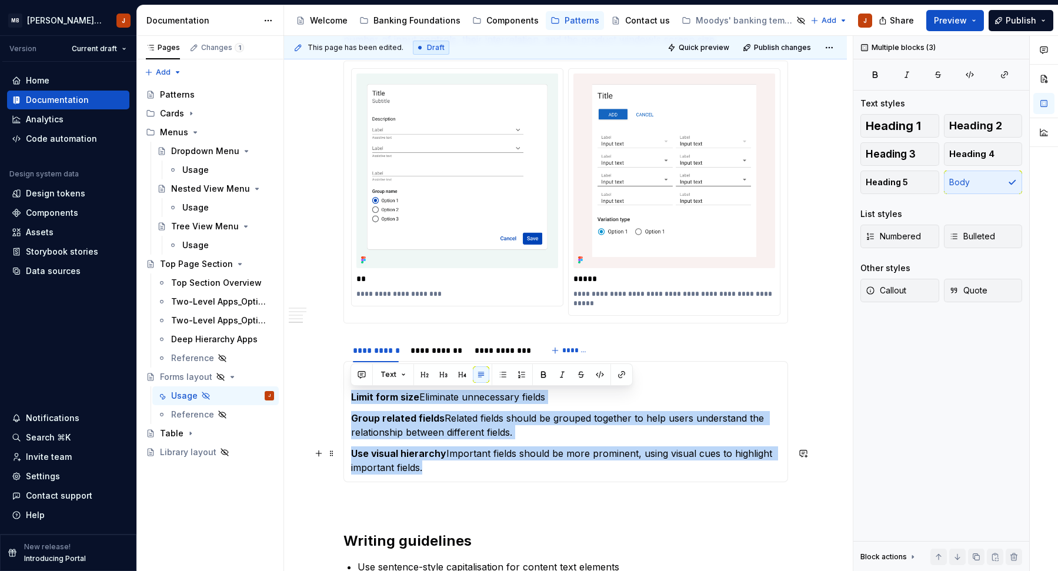
drag, startPoint x: 350, startPoint y: 397, endPoint x: 434, endPoint y: 467, distance: 109.4
click at [434, 467] on div "Limit form size Eliminate unnecessary fields Group related fields Related field…" at bounding box center [565, 421] width 444 height 121
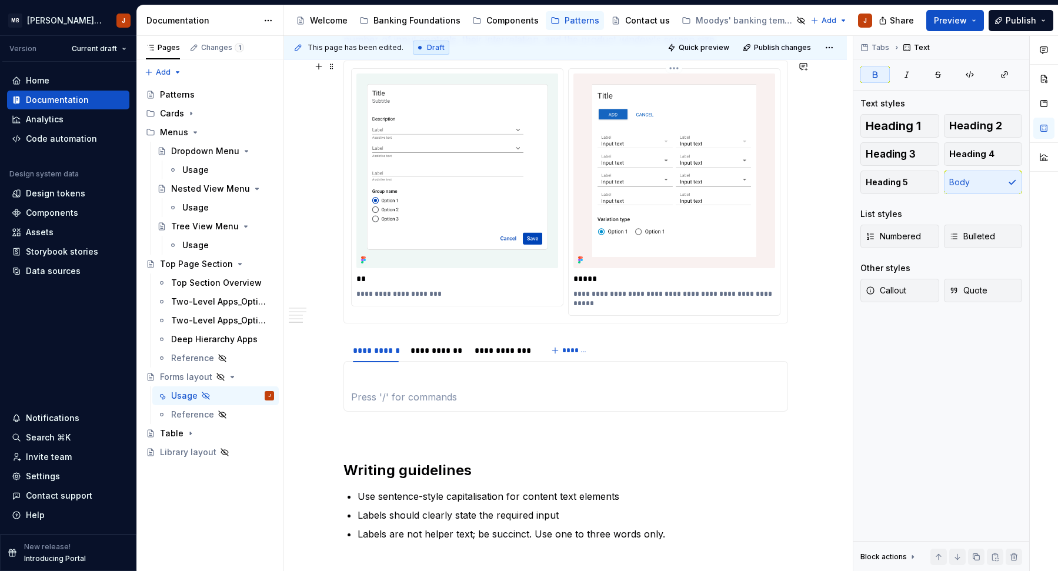
click at [665, 240] on img at bounding box center [674, 170] width 202 height 195
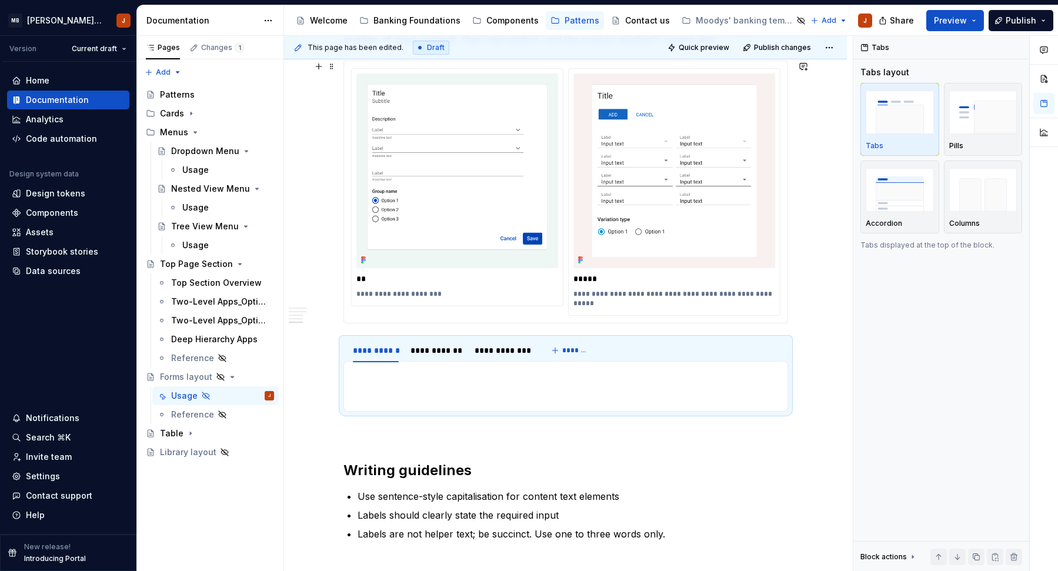
click at [752, 287] on div "**********" at bounding box center [674, 299] width 202 height 24
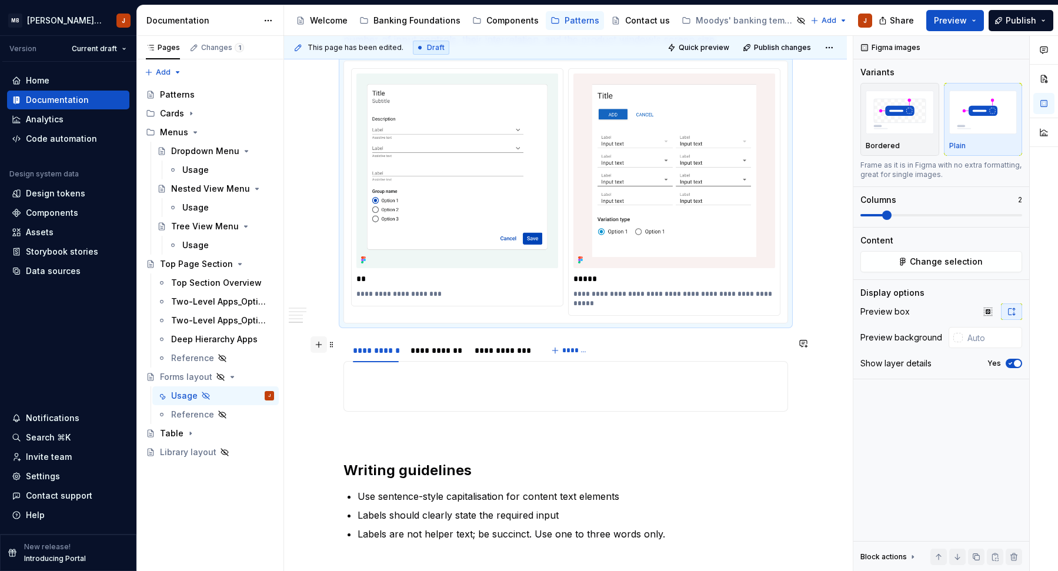
click at [320, 344] on button "button" at bounding box center [318, 344] width 16 height 16
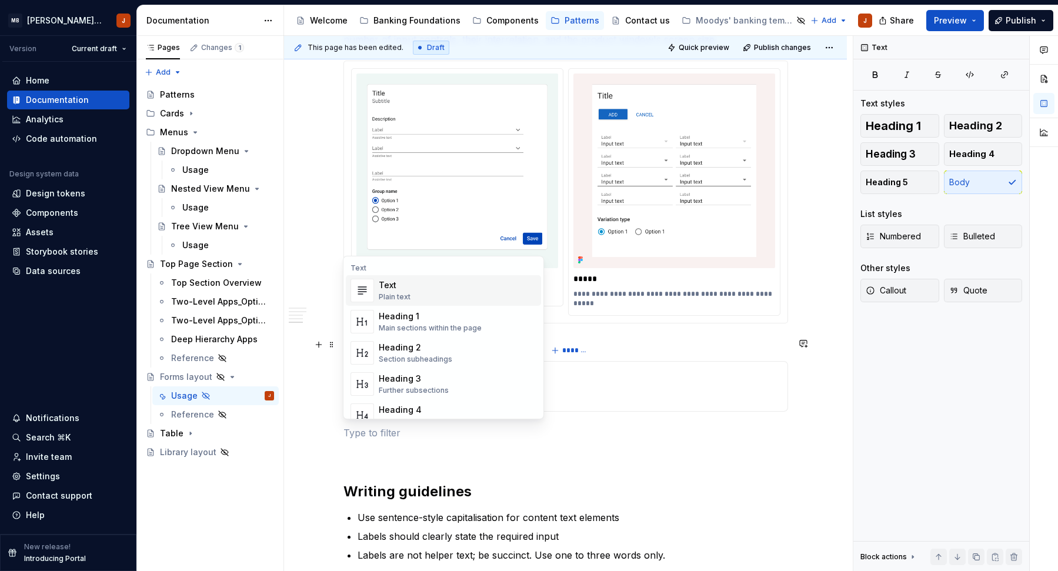
click at [361, 437] on p at bounding box center [565, 433] width 444 height 14
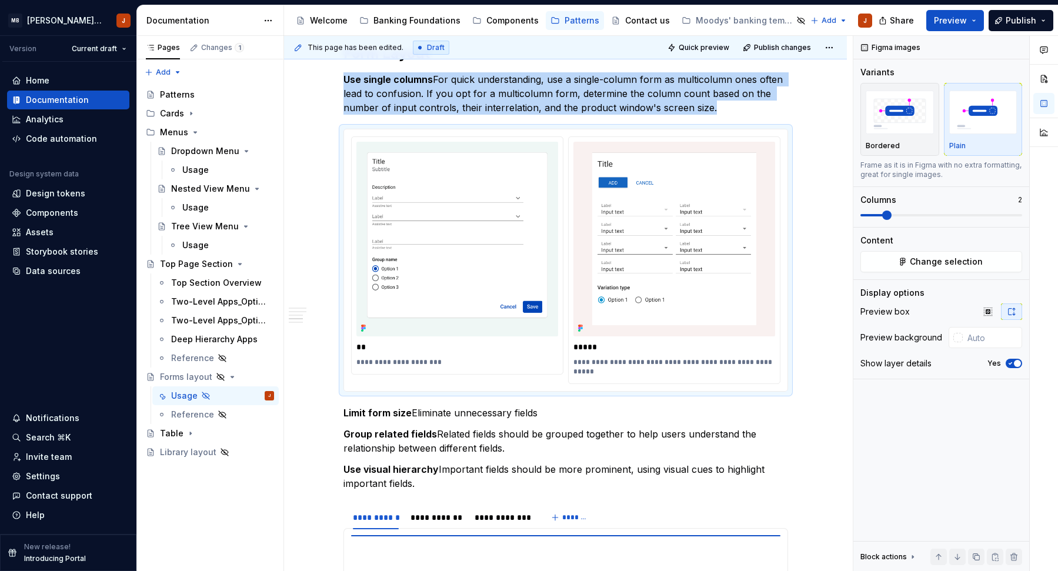
scroll to position [740, 0]
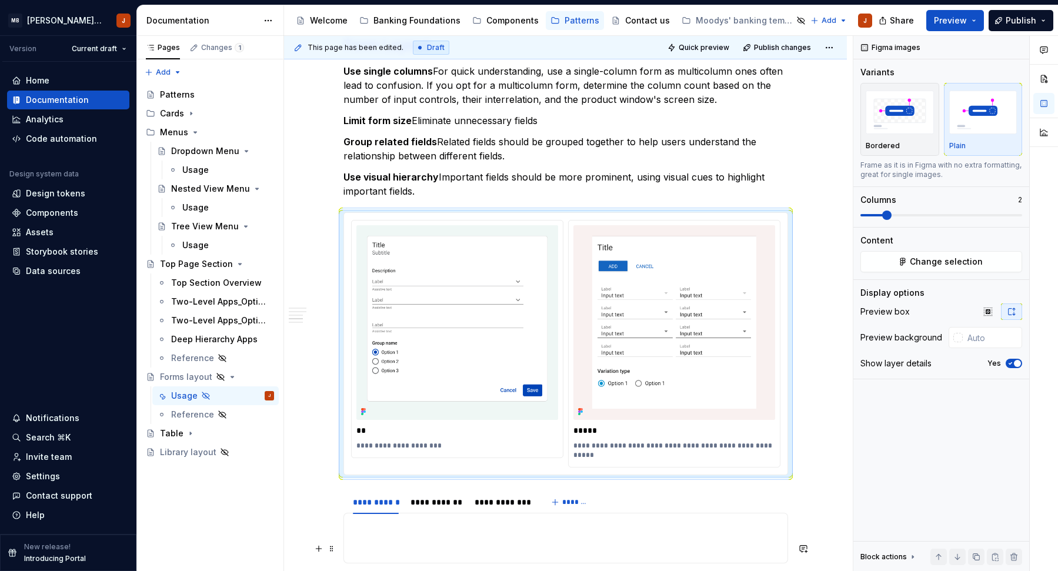
drag, startPoint x: 329, startPoint y: 170, endPoint x: 554, endPoint y: 547, distance: 439.3
type textarea "*"
